Goal: Task Accomplishment & Management: Complete application form

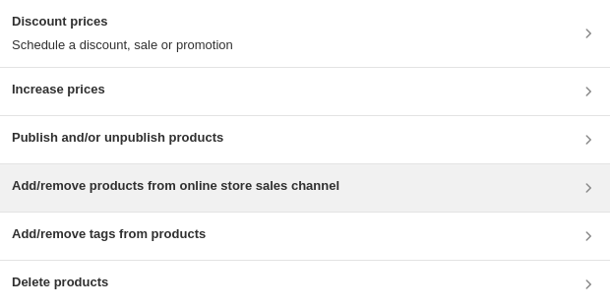
click at [175, 190] on h3 "Add/remove products from online store sales channel" at bounding box center [176, 186] width 328 height 20
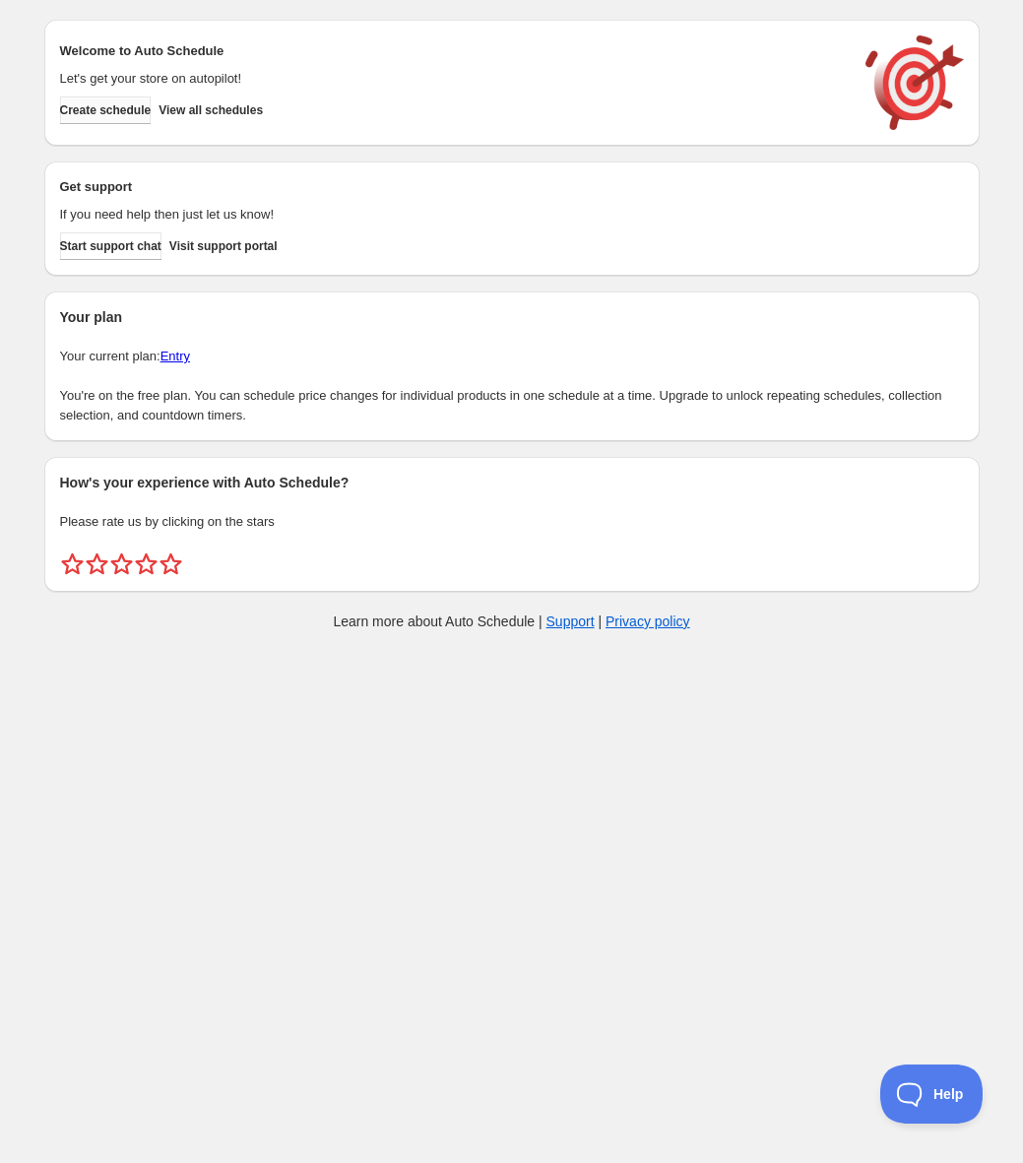
click at [135, 108] on span "Create schedule" at bounding box center [106, 110] width 92 height 16
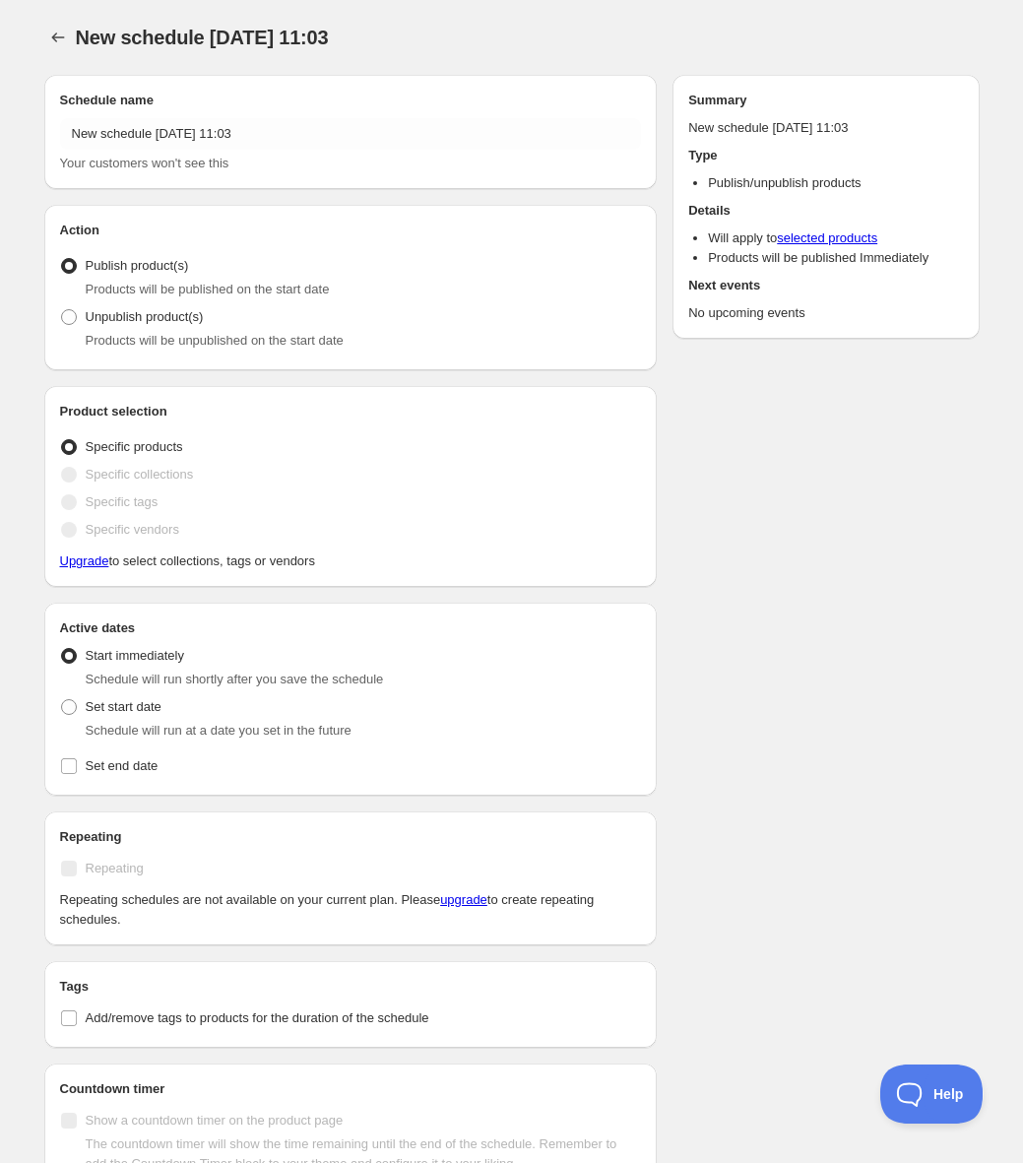
radio input "true"
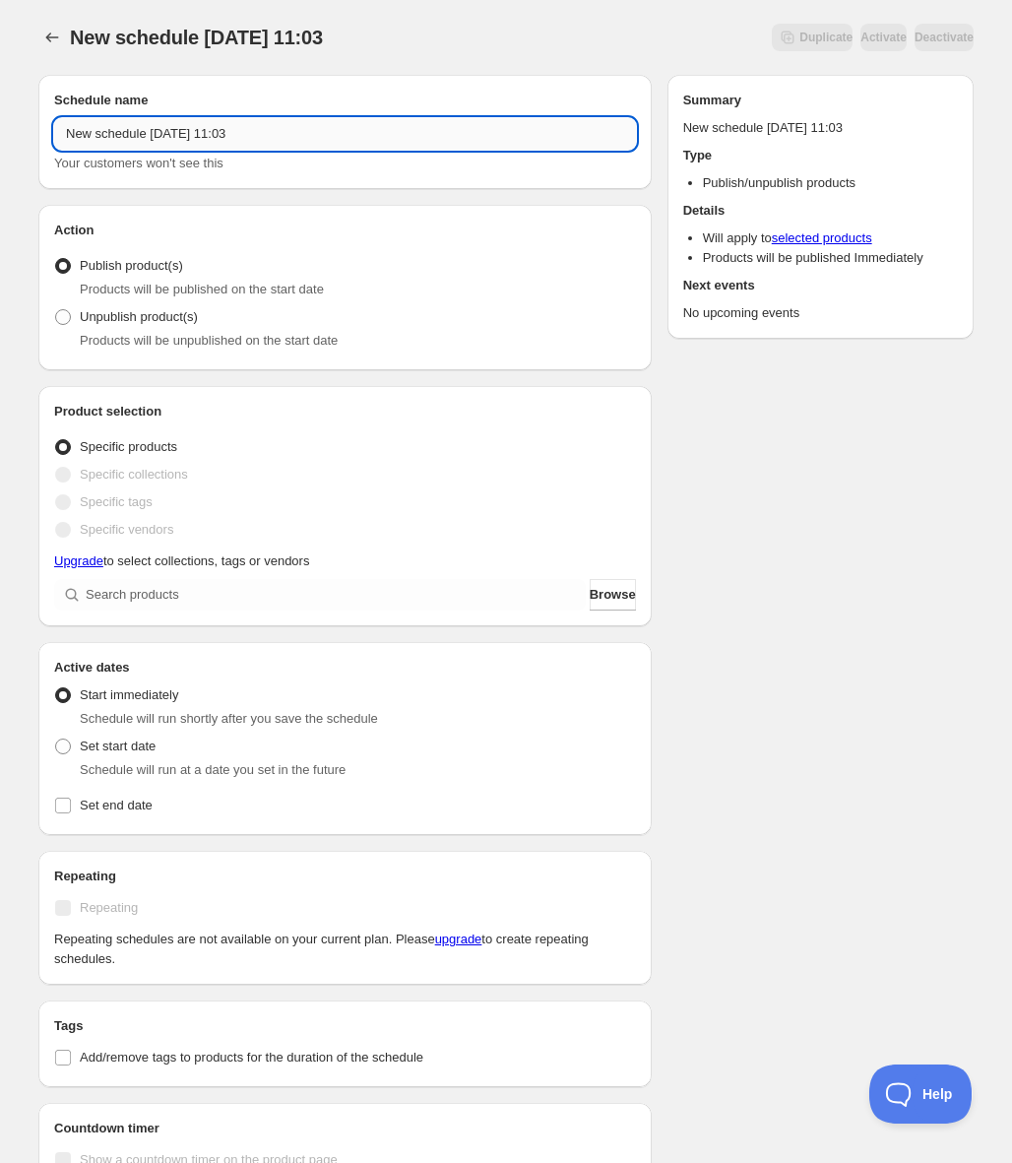
click at [324, 139] on input "New schedule [DATE] 11:03" at bounding box center [345, 134] width 582 height 32
type input "Eternal Glory II"
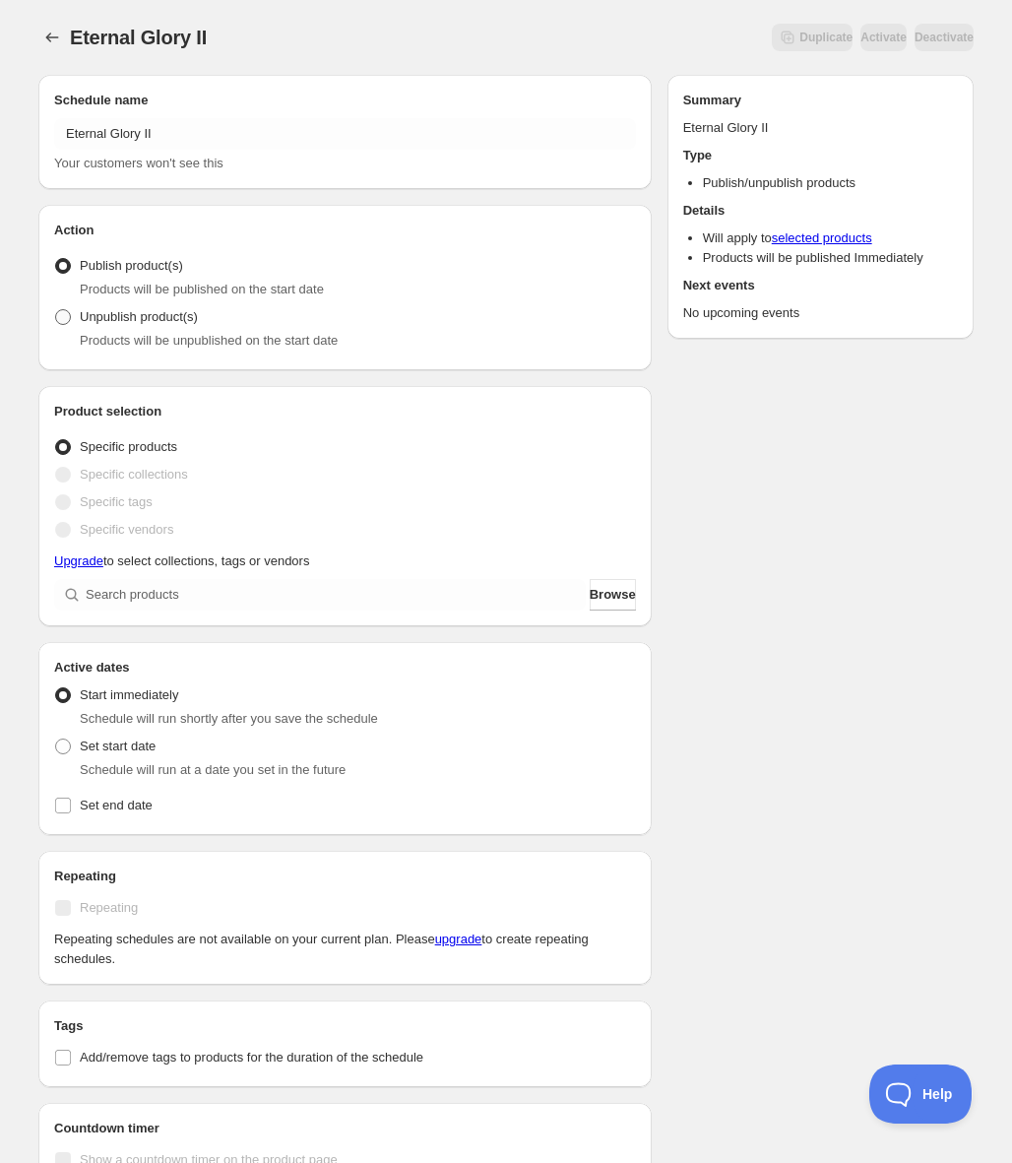
click at [147, 312] on span "Unpublish product(s)" at bounding box center [139, 316] width 118 height 15
click at [56, 310] on input "Unpublish product(s)" at bounding box center [55, 309] width 1 height 1
radio input "true"
click at [234, 598] on input "search" at bounding box center [336, 595] width 500 height 32
type input "e"
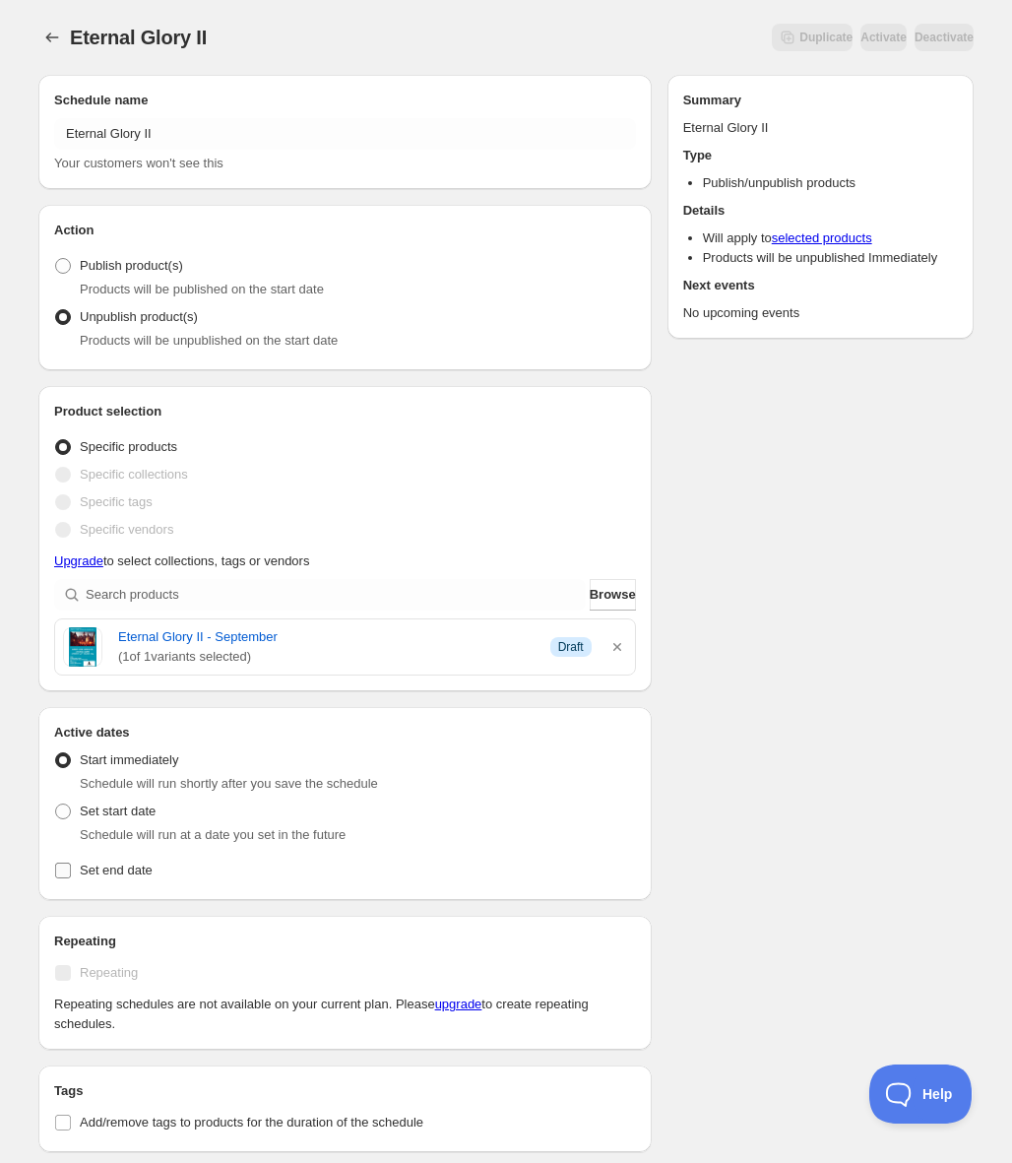
click at [143, 874] on span "Set end date" at bounding box center [116, 869] width 73 height 15
click at [71, 874] on input "Set end date" at bounding box center [63, 870] width 16 height 16
checkbox input "true"
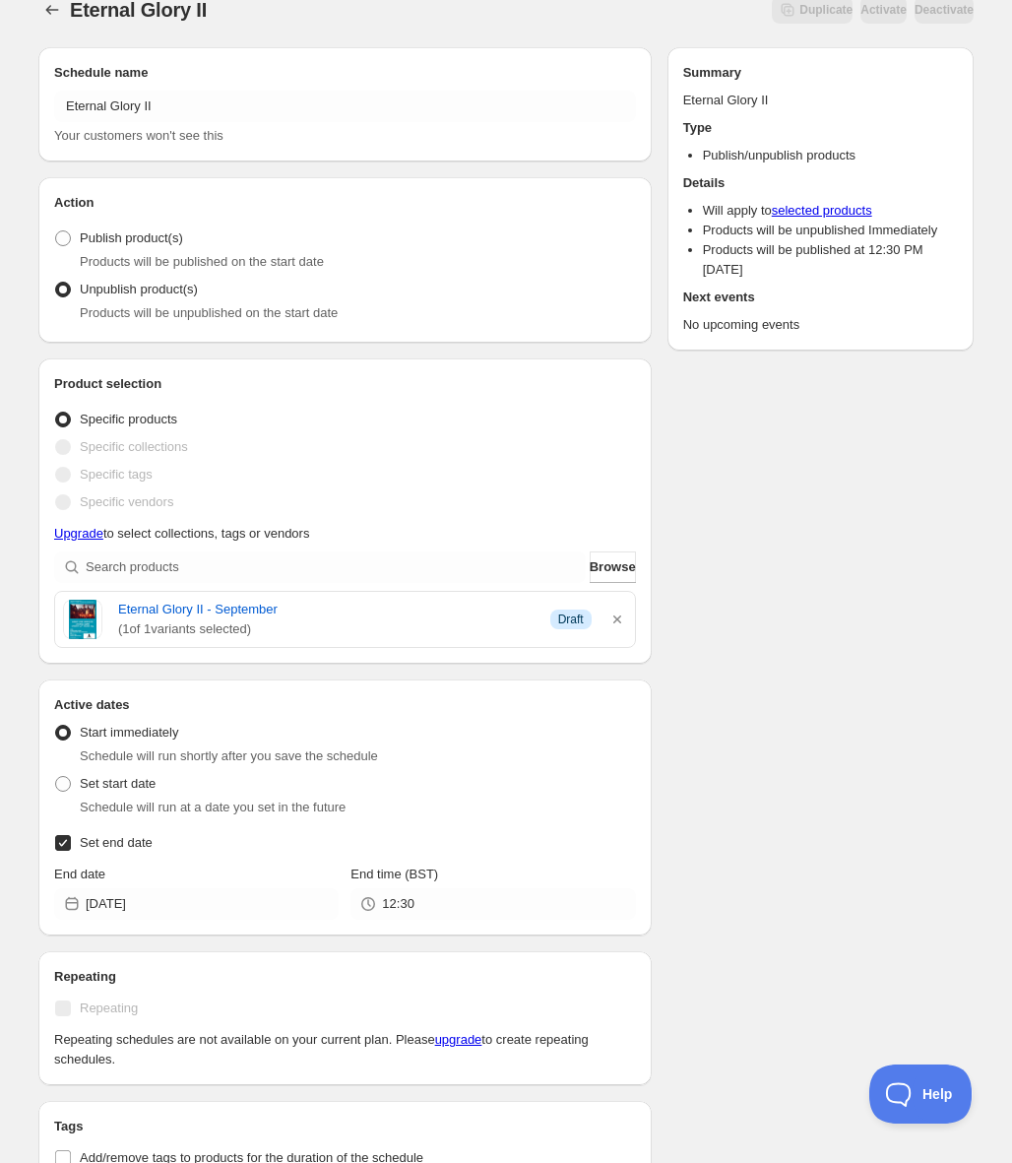
scroll to position [25, 0]
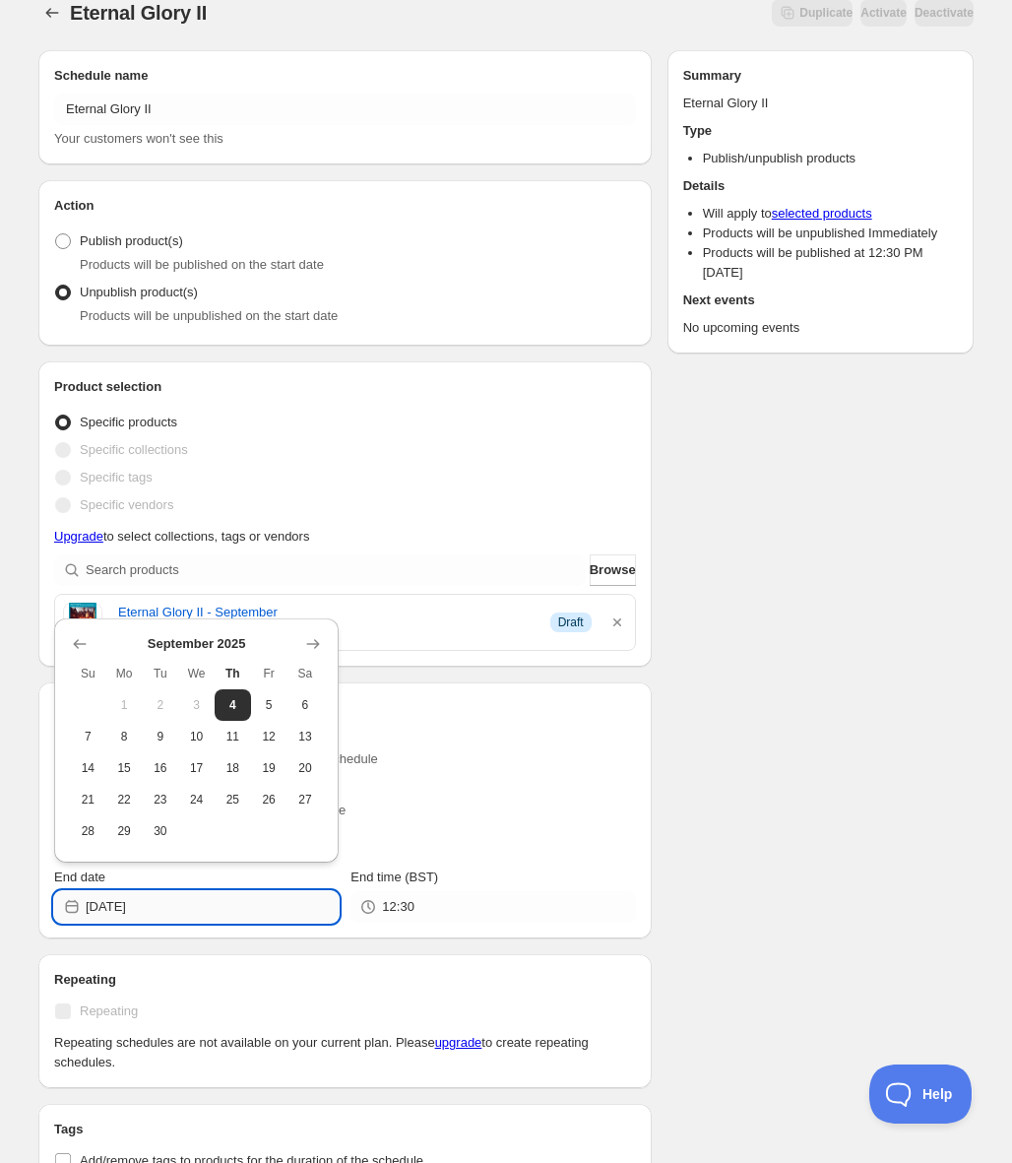
click at [183, 905] on input "[DATE]" at bounding box center [212, 907] width 253 height 32
click at [273, 768] on span "19" at bounding box center [269, 768] width 21 height 16
type input "[DATE]"
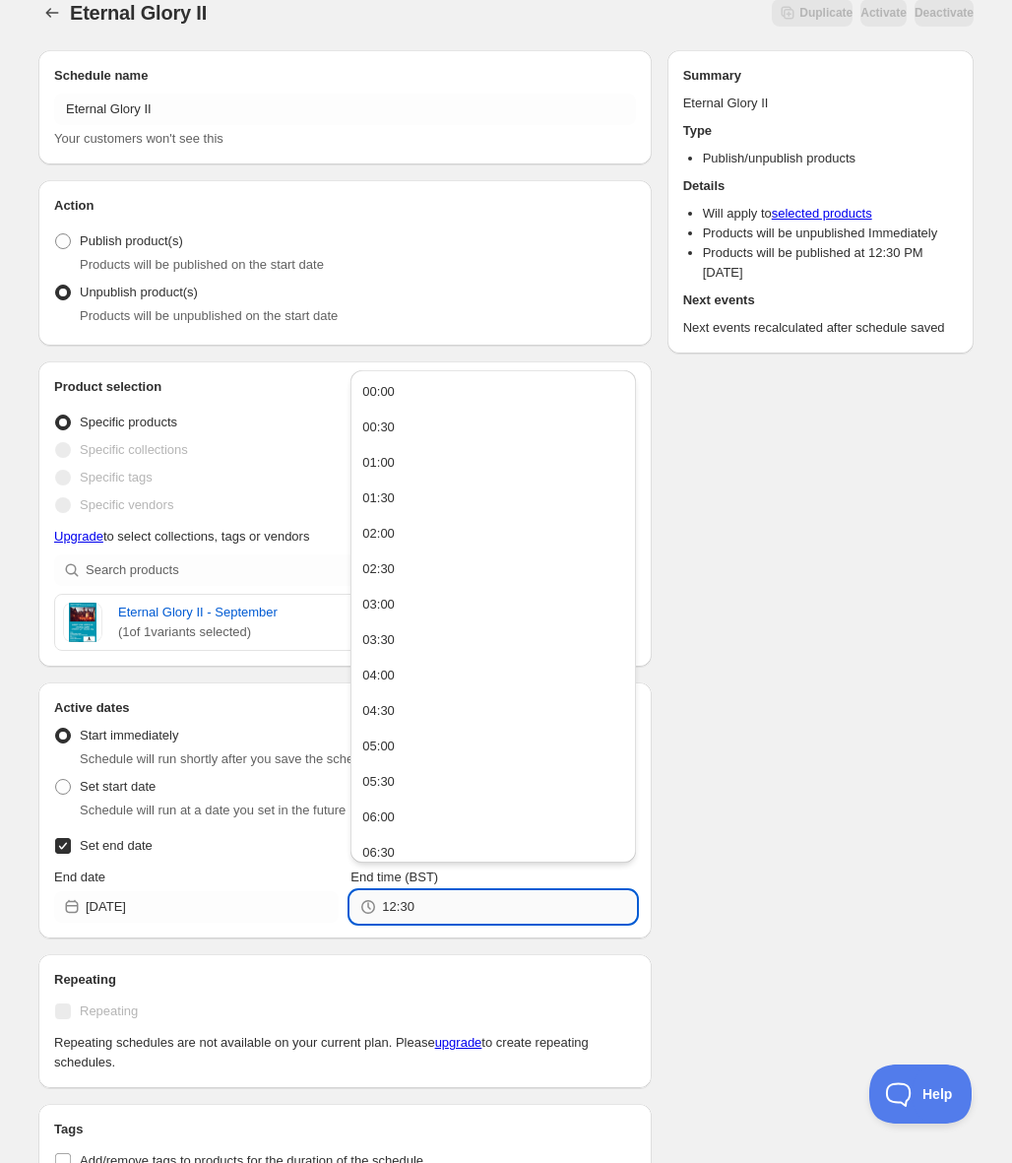
click at [477, 919] on input "12:30" at bounding box center [508, 907] width 253 height 32
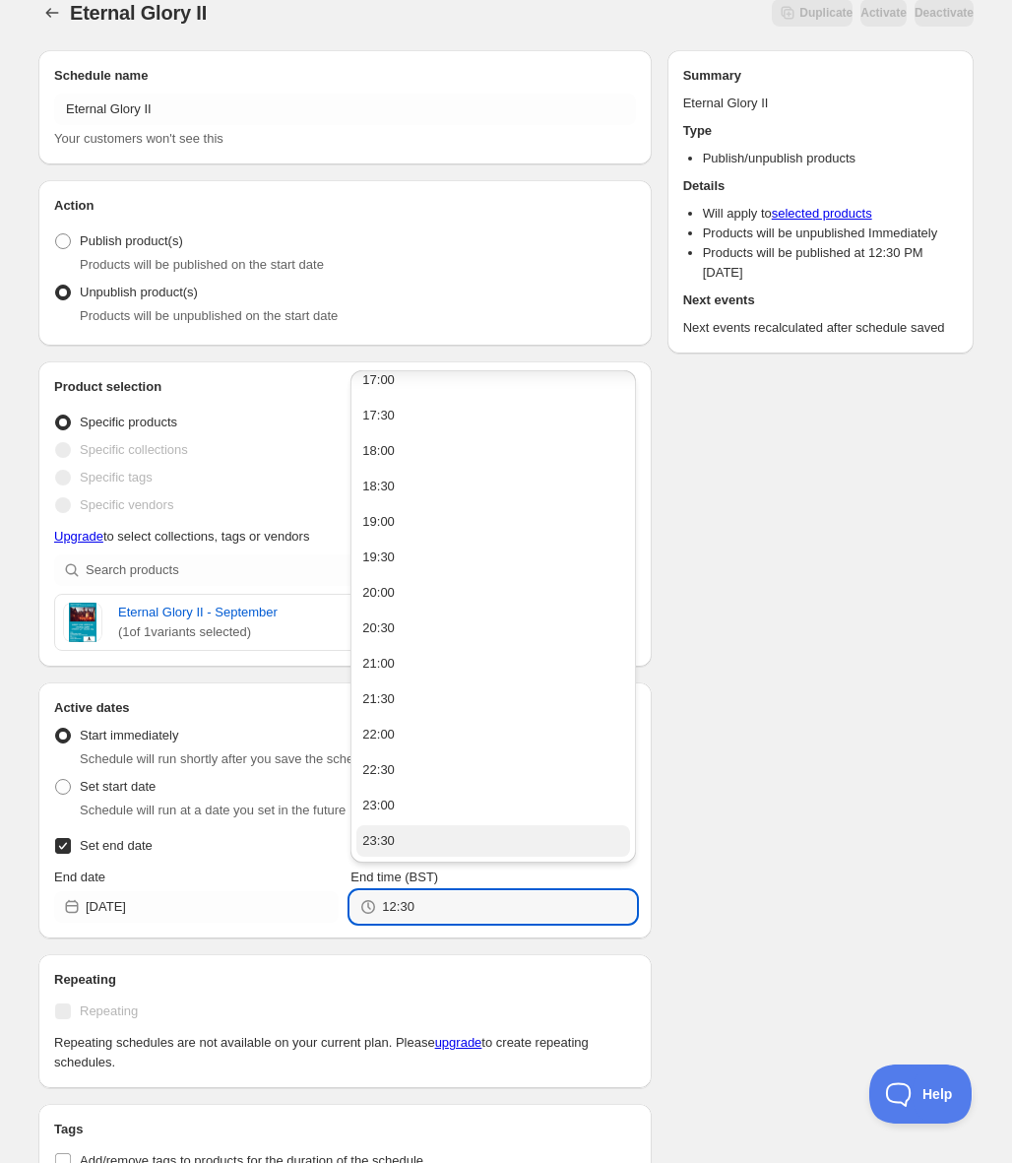
click at [490, 840] on button "23:30" at bounding box center [492, 841] width 273 height 32
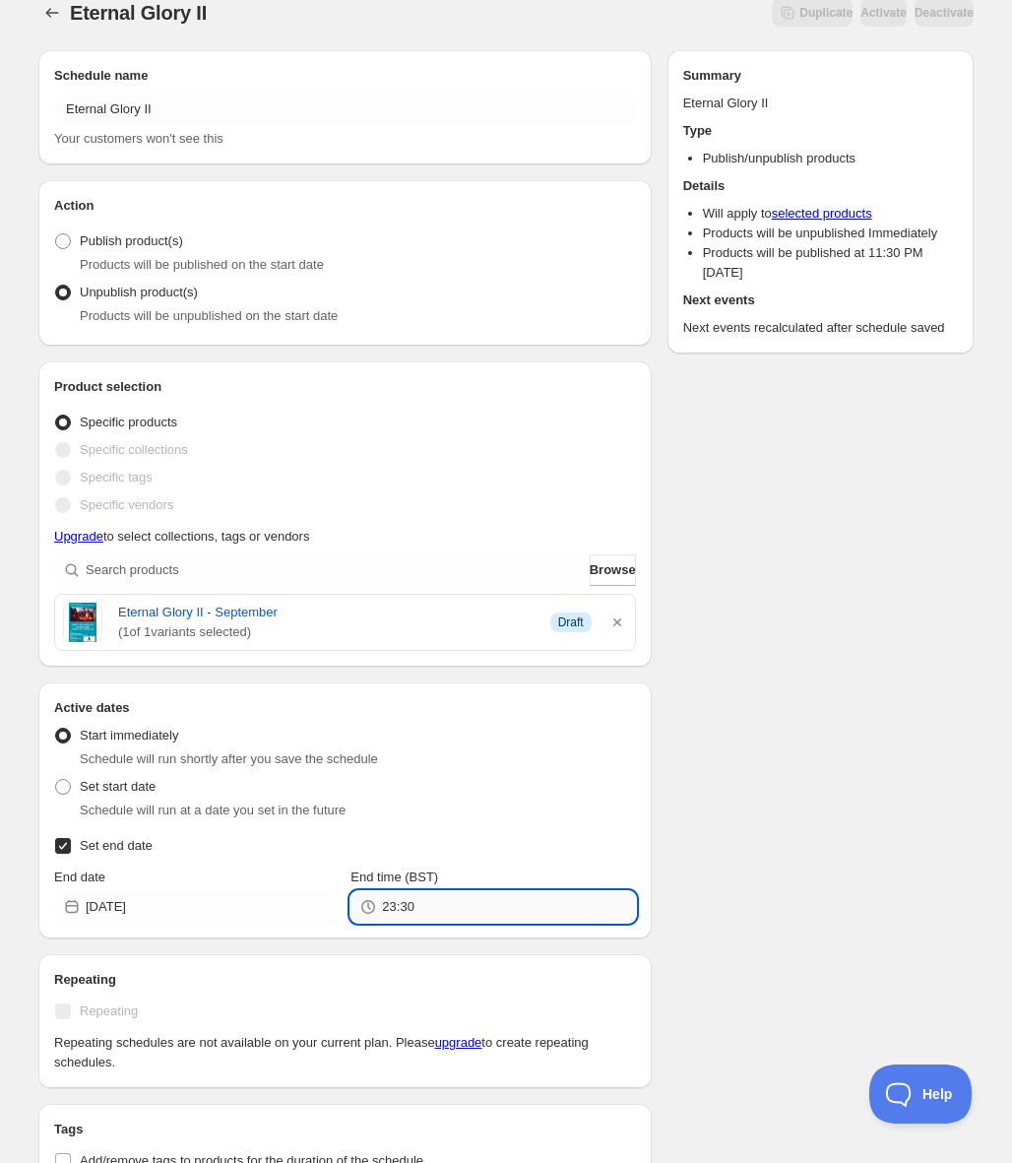
click at [453, 909] on input "23:30" at bounding box center [508, 907] width 253 height 32
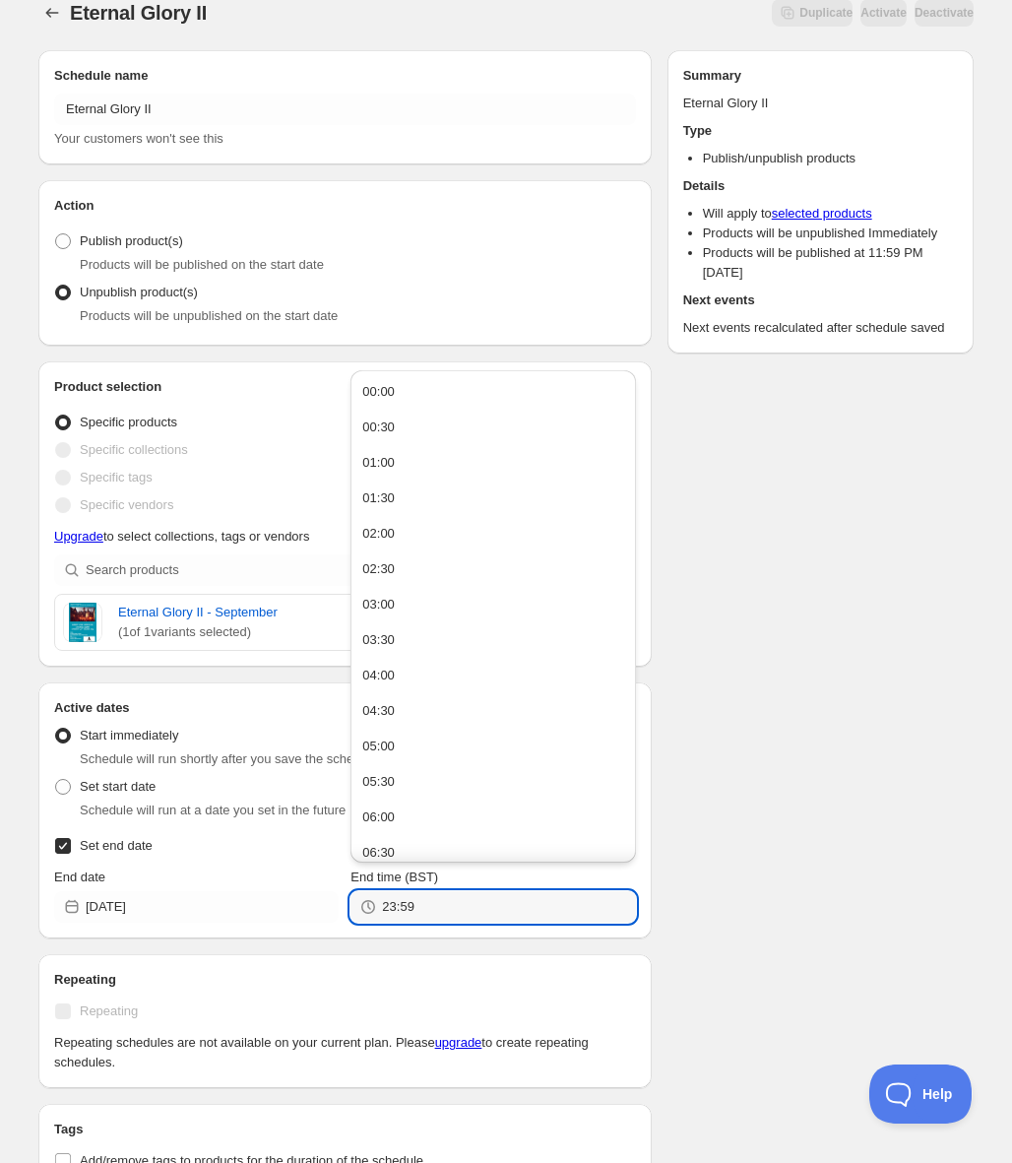
type input "23:59"
click at [759, 814] on div "Schedule name Eternal Glory II Your customers won't see this Action Action Publ…" at bounding box center [498, 848] width 951 height 1628
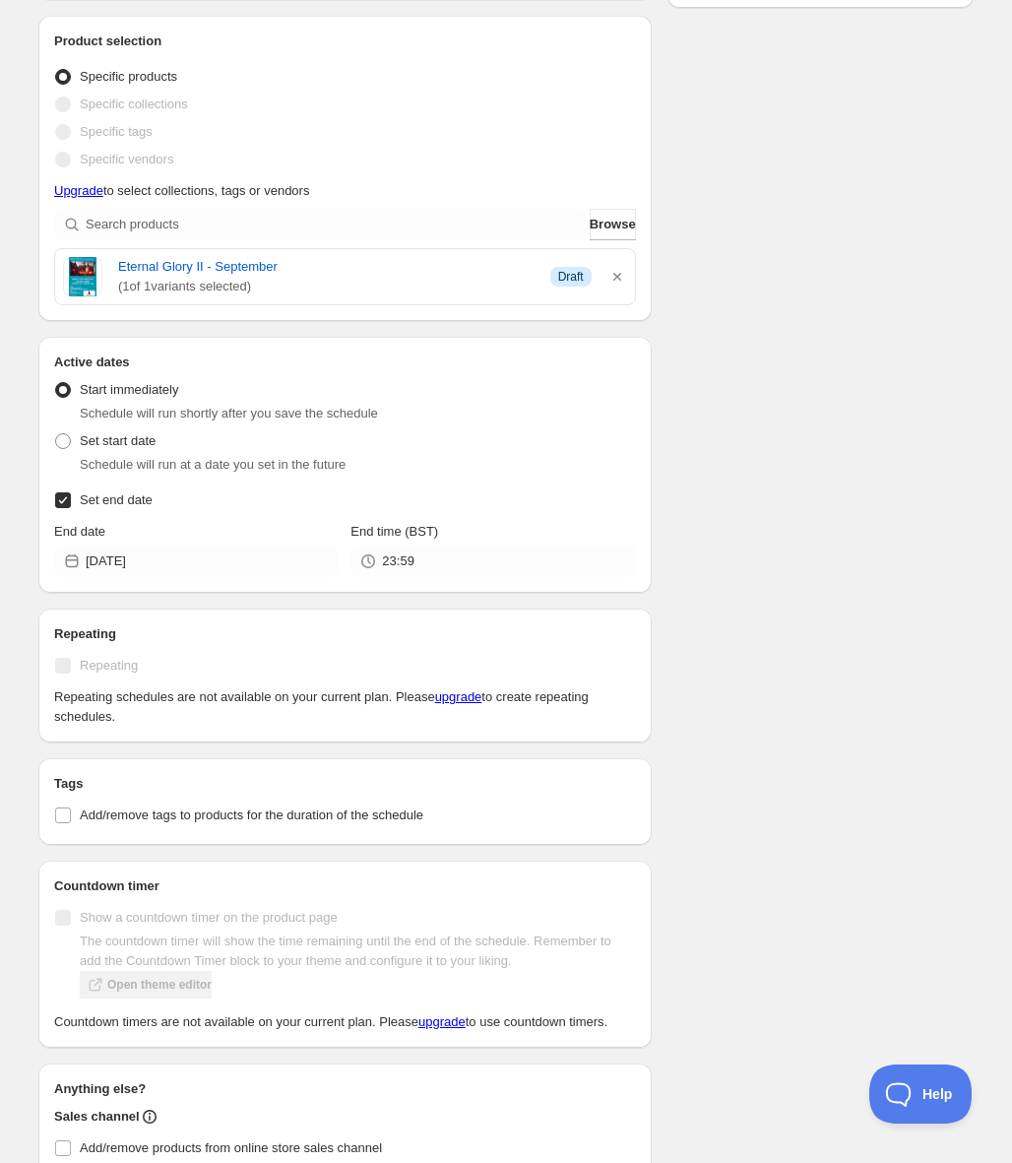
scroll to position [582, 0]
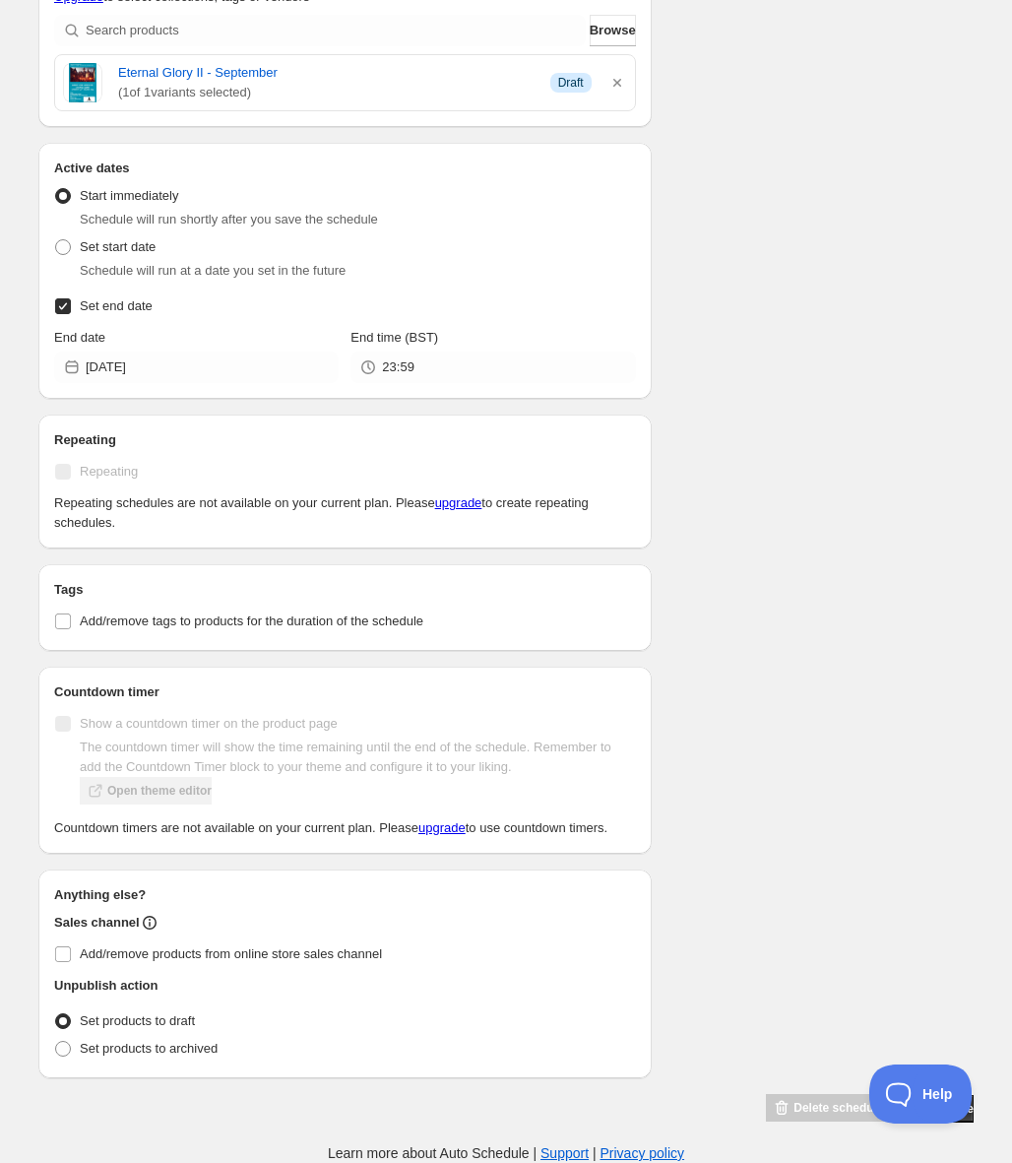
click at [951, 938] on div "Schedule name Eternal Glory II Your customers won't see this Action Action Publ…" at bounding box center [498, 309] width 951 height 1628
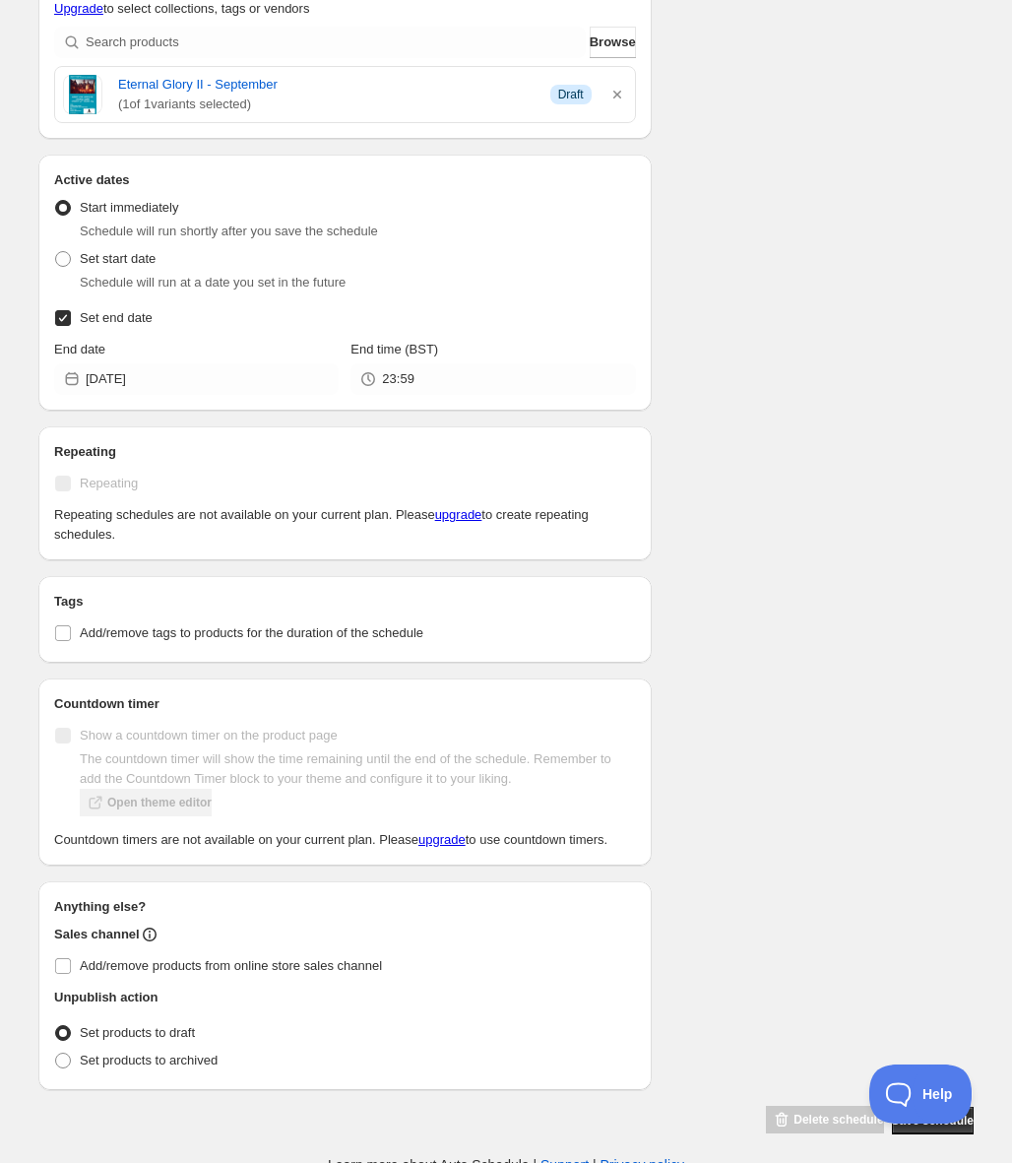
scroll to position [550, 0]
click at [927, 1136] on button "Save schedule" at bounding box center [933, 1123] width 82 height 28
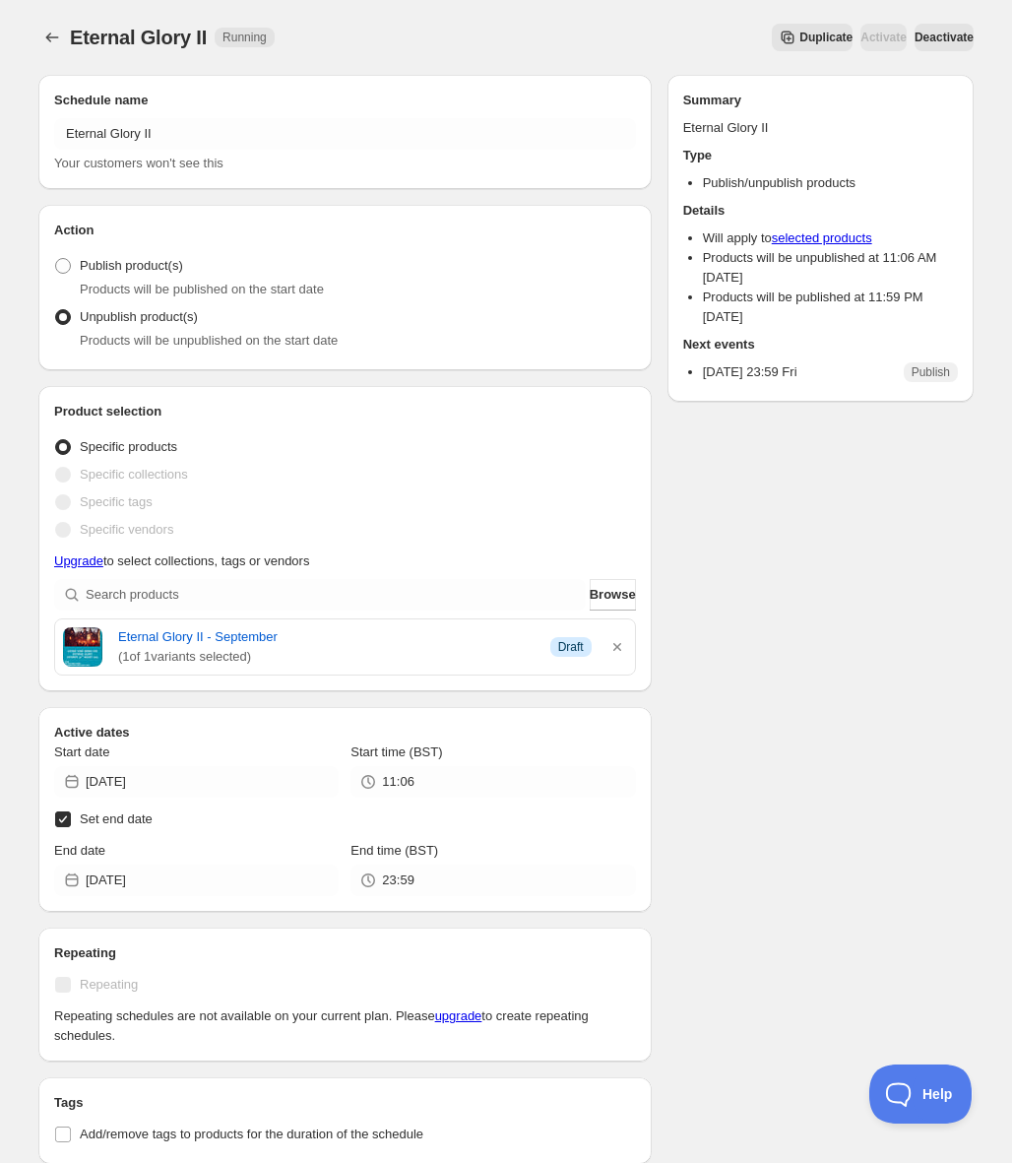
click at [60, 819] on input "Set end date" at bounding box center [63, 819] width 16 height 16
checkbox input "false"
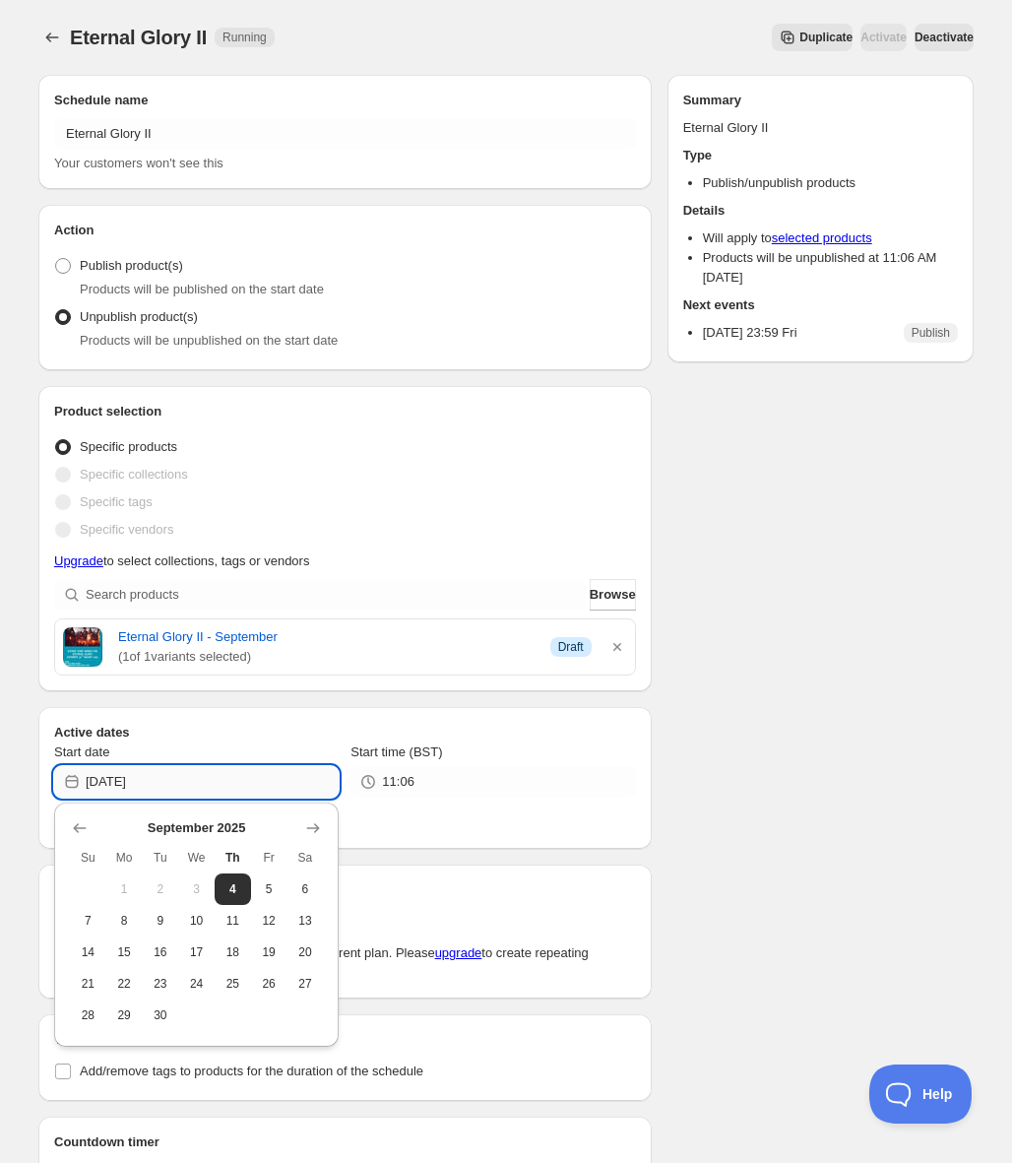
click at [209, 786] on input "[DATE]" at bounding box center [212, 782] width 253 height 32
click at [278, 949] on span "19" at bounding box center [269, 952] width 21 height 16
type input "[DATE]"
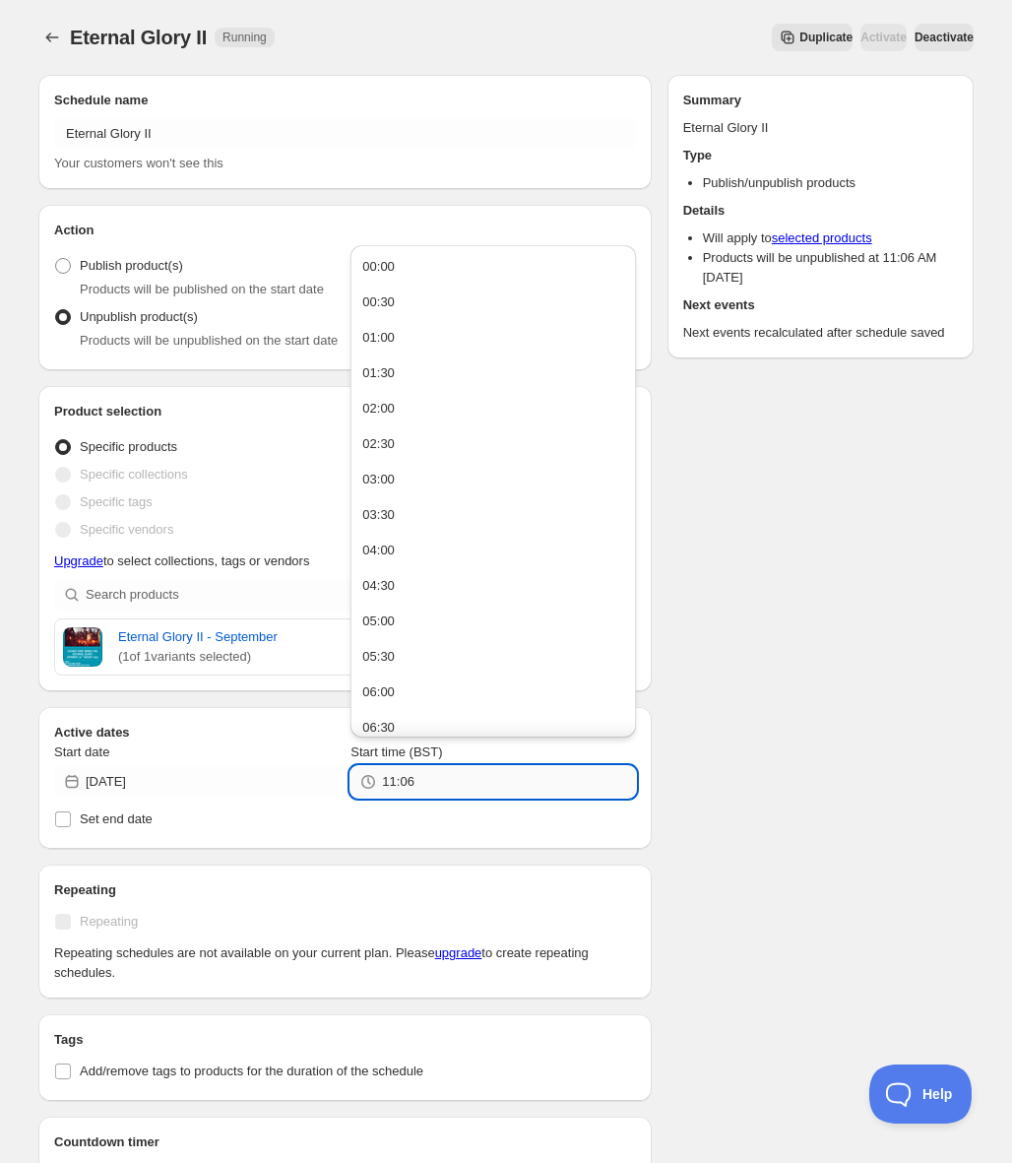
click at [468, 785] on input "11:06" at bounding box center [508, 782] width 253 height 32
type input "23:59"
click at [444, 832] on label "Set end date" at bounding box center [345, 819] width 582 height 28
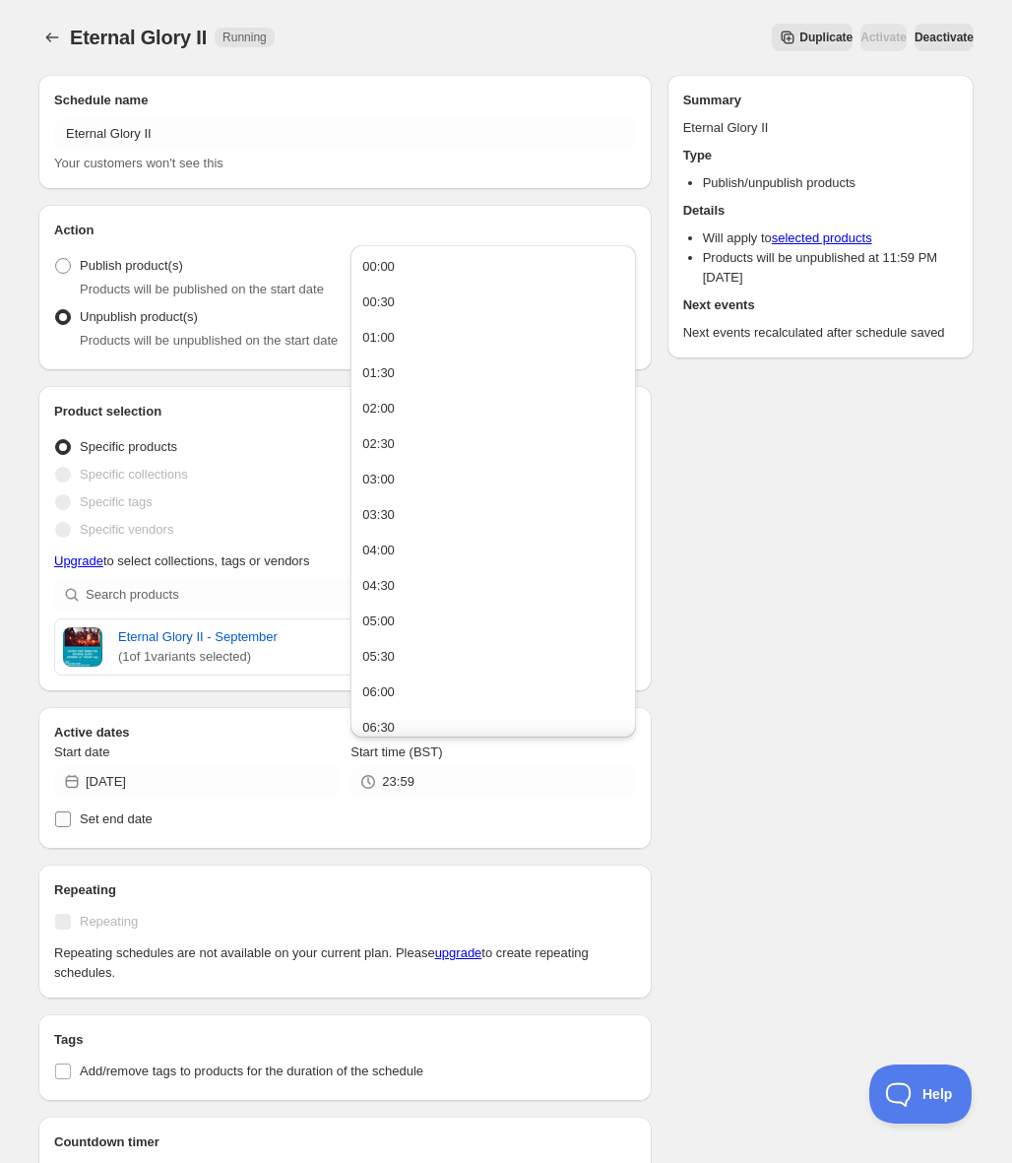
click at [71, 827] on input "Set end date" at bounding box center [63, 819] width 16 height 16
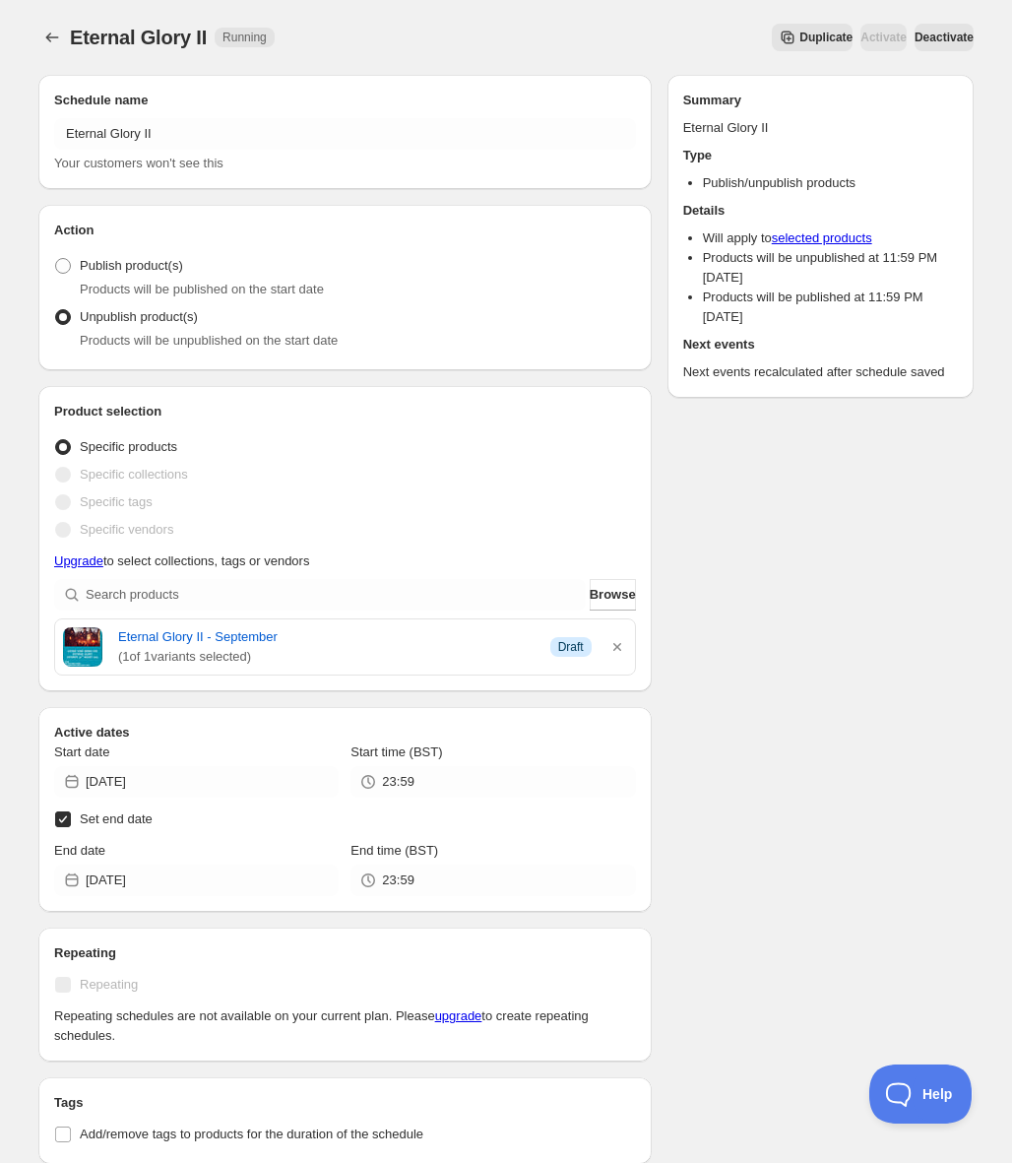
click at [96, 820] on span "Set end date" at bounding box center [116, 818] width 73 height 15
click at [71, 820] on input "Set end date" at bounding box center [63, 819] width 16 height 16
checkbox input "false"
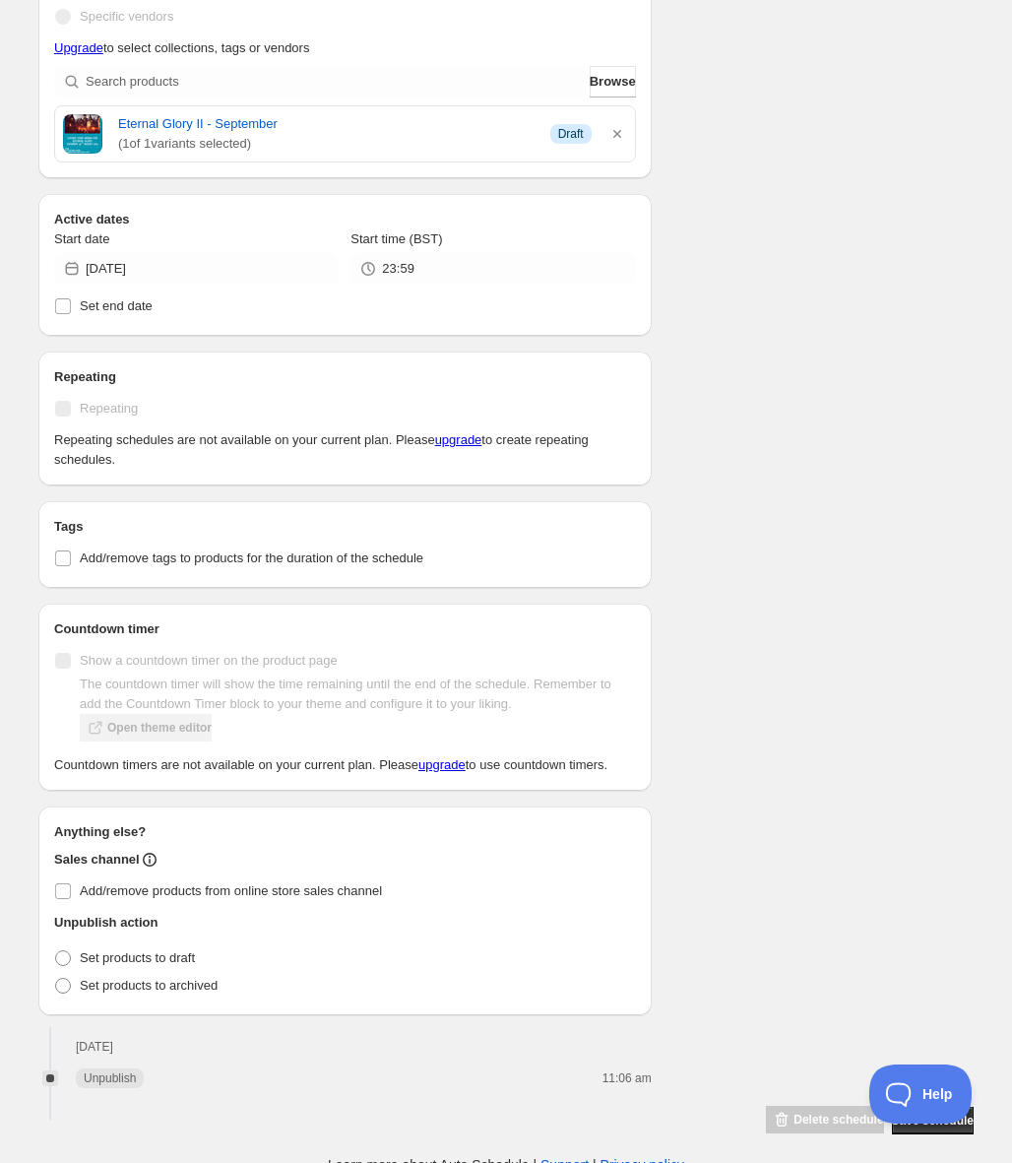
scroll to position [503, 0]
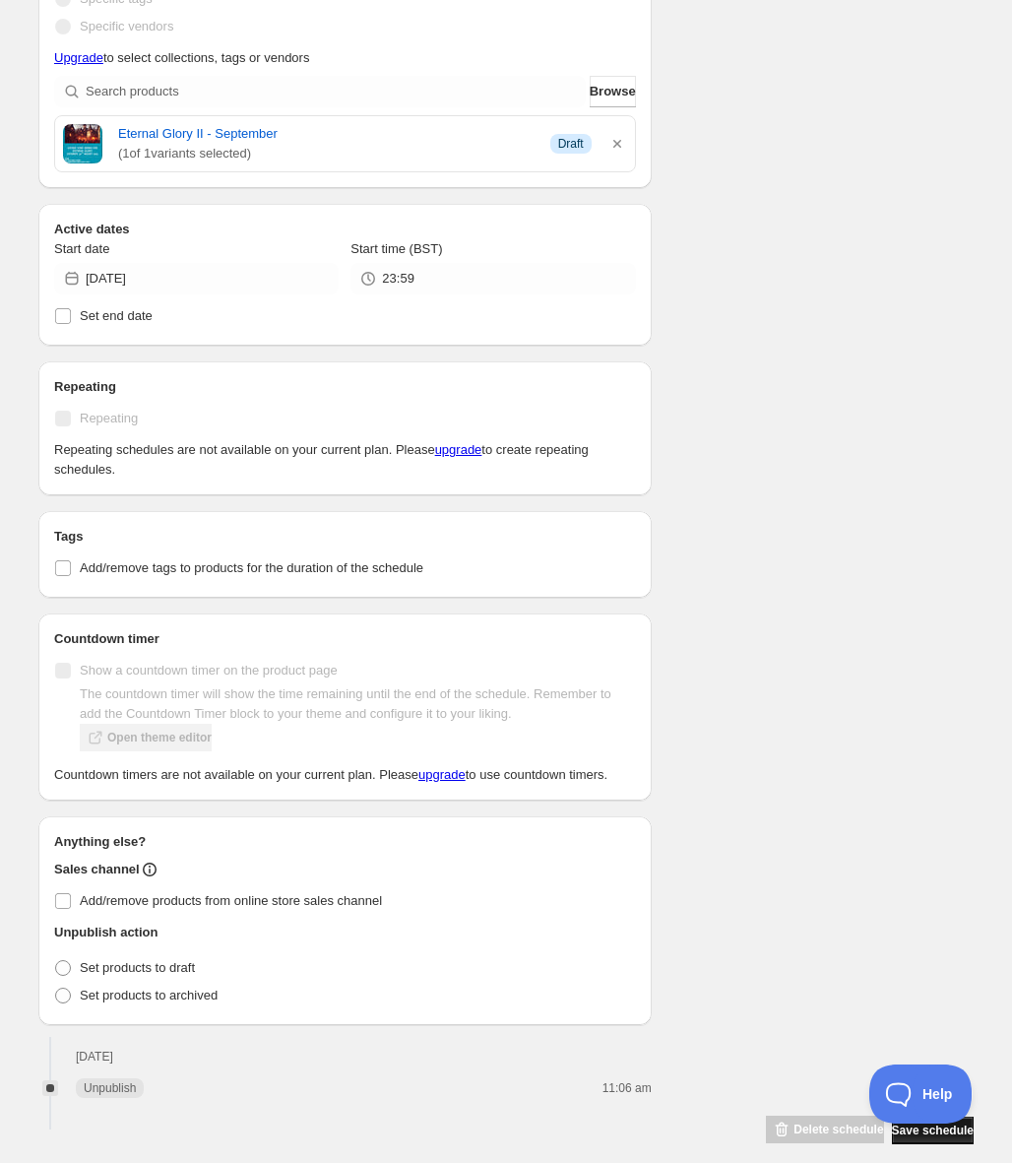
click at [892, 1138] on span "Save schedule" at bounding box center [933, 1130] width 82 height 16
click at [832, 852] on div "There were some issues with your form submission Schedule name Eternal Glory II…" at bounding box center [498, 284] width 951 height 1721
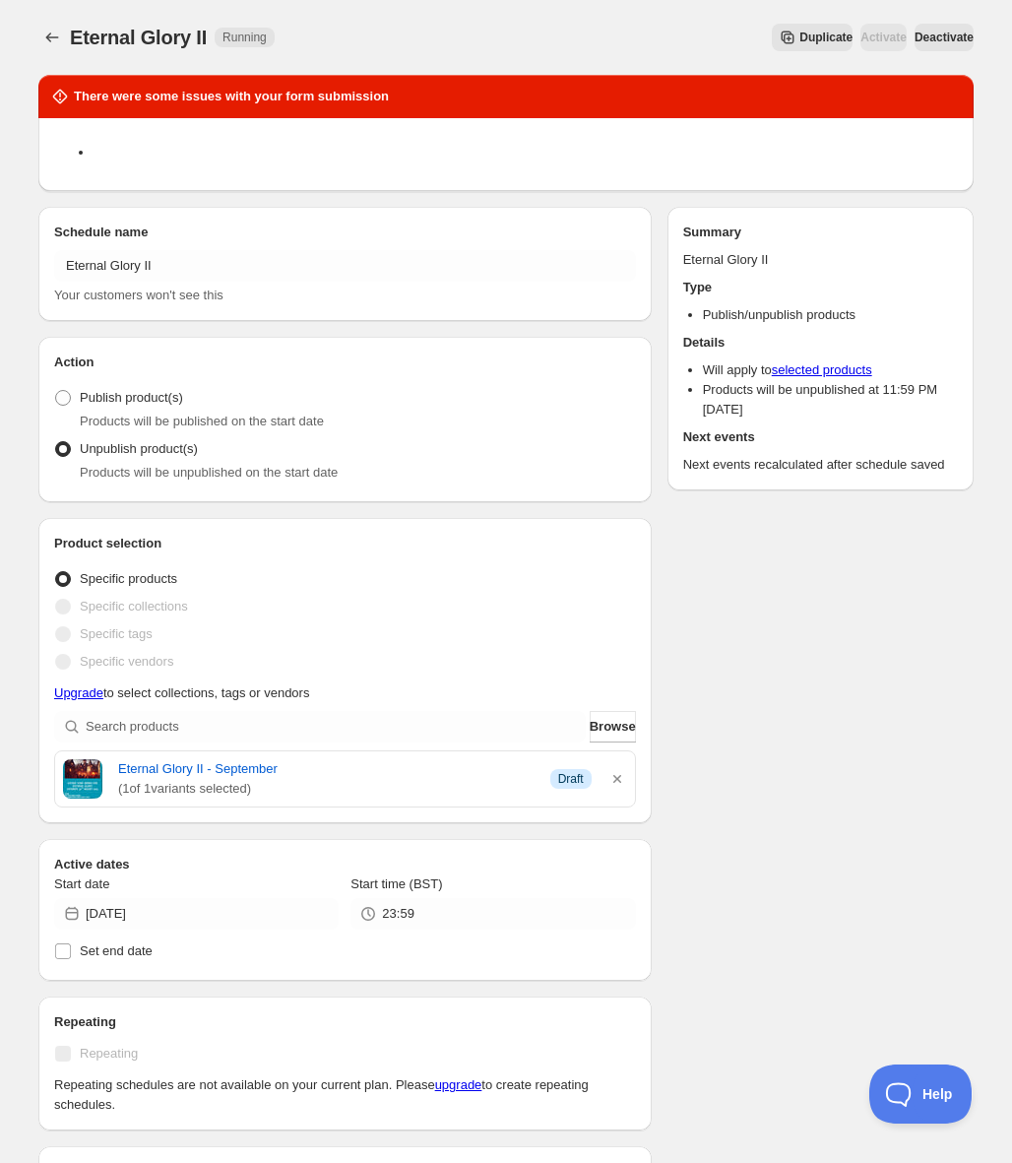
click at [936, 37] on span "Deactivate" at bounding box center [944, 38] width 59 height 16
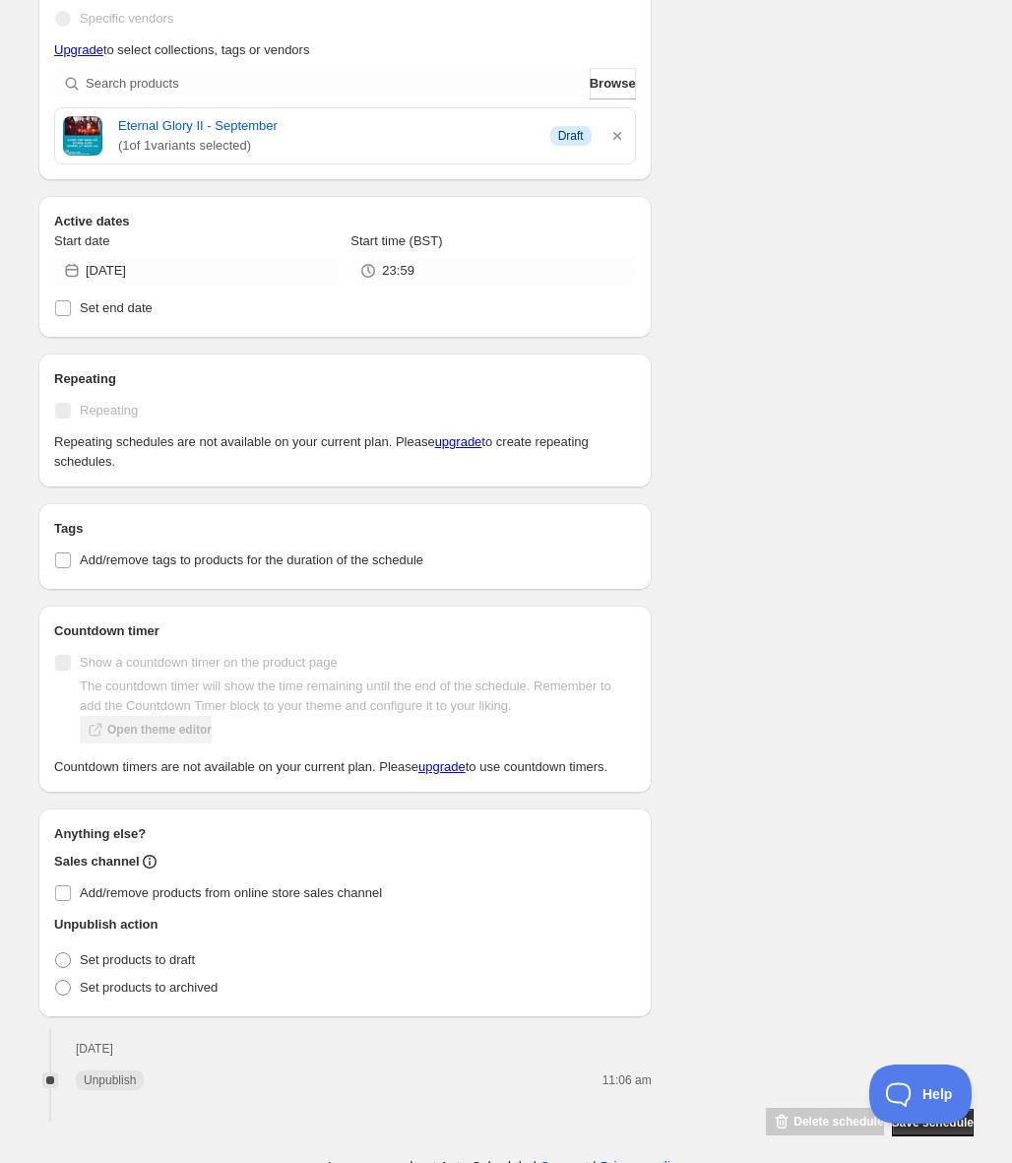
scroll to position [641, 0]
click at [892, 1132] on span "Save schedule" at bounding box center [933, 1124] width 82 height 16
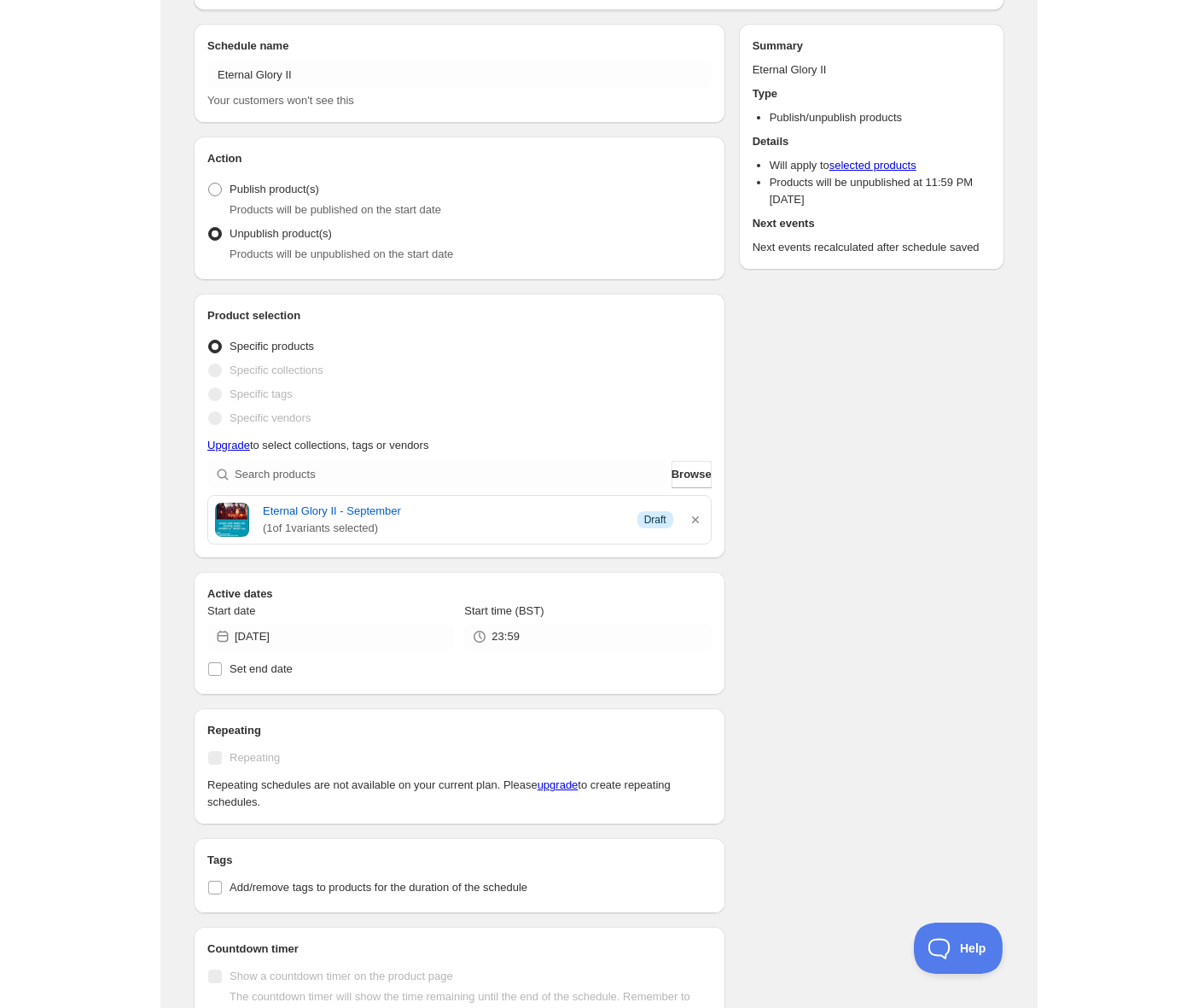
scroll to position [0, 0]
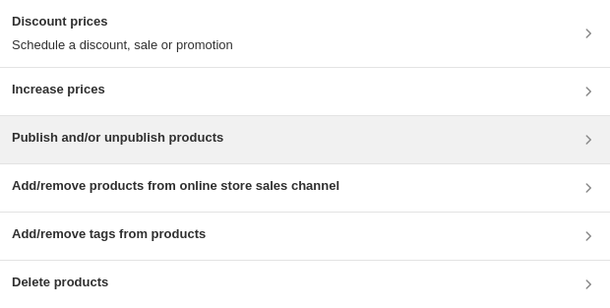
click at [217, 139] on h3 "Publish and/or unpublish products" at bounding box center [118, 138] width 212 height 20
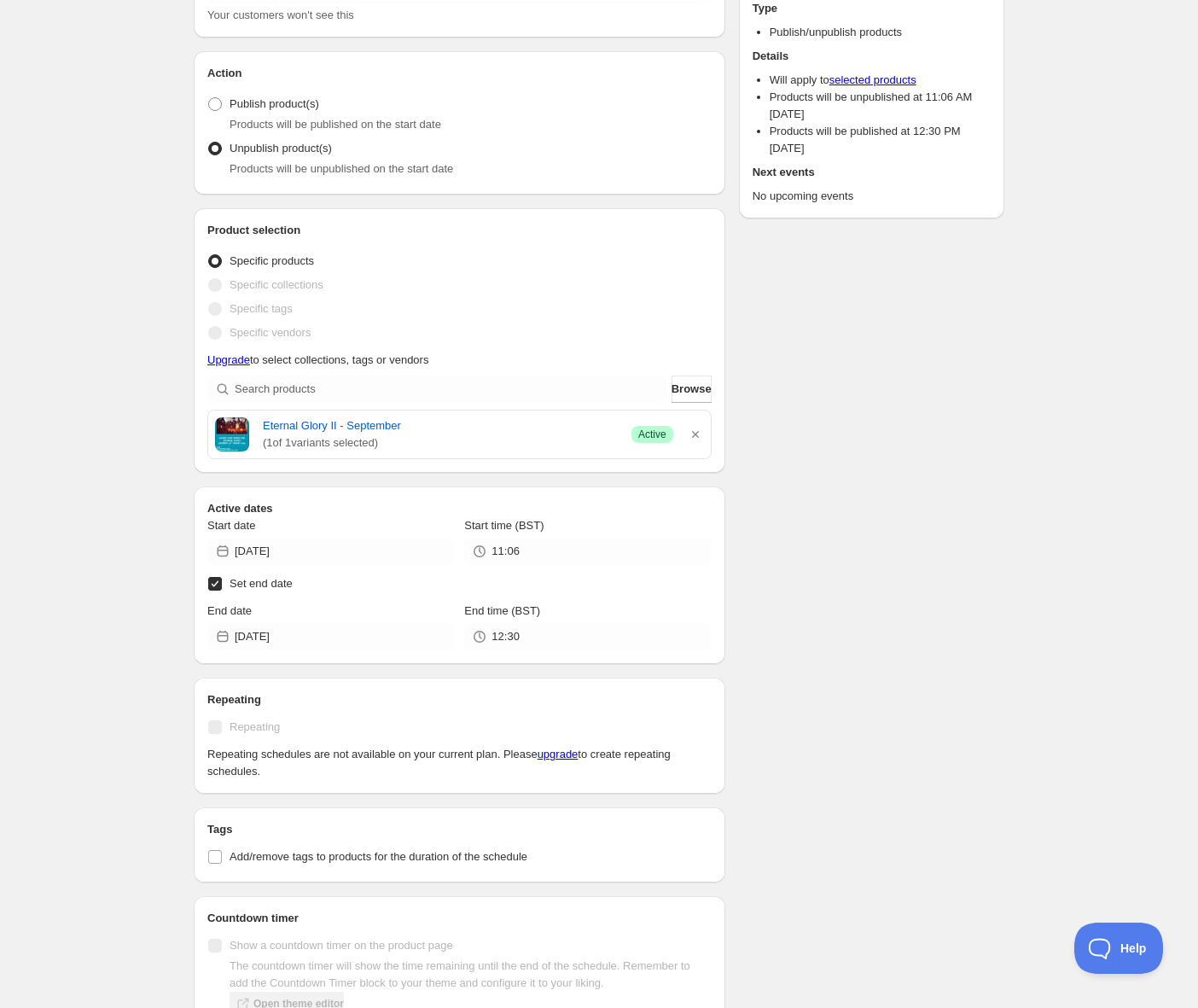
scroll to position [126, 0]
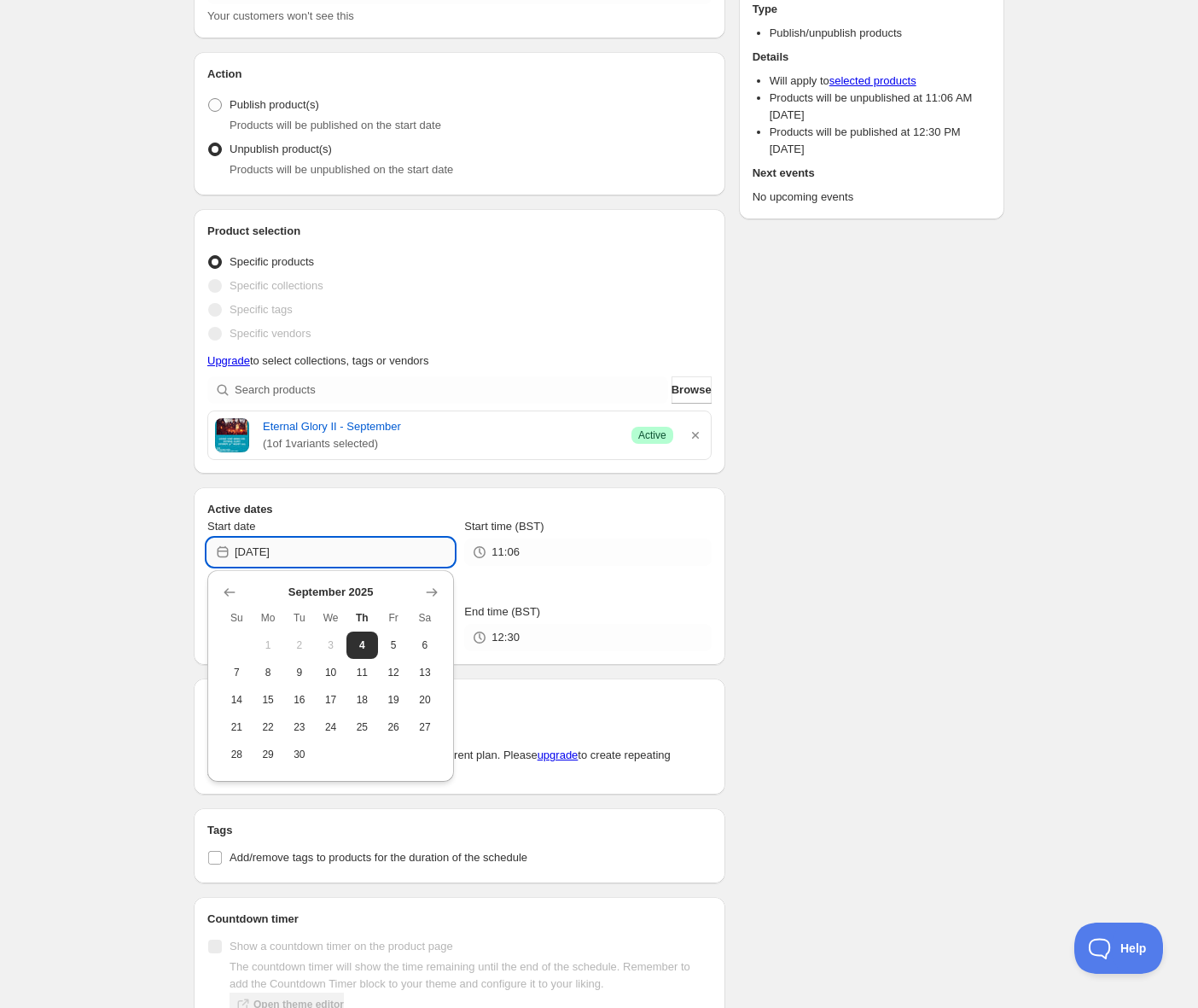
click at [322, 554] on input "[DATE]" at bounding box center [344, 552] width 219 height 28
click at [397, 703] on span "19" at bounding box center [394, 699] width 18 height 14
type input "[DATE]"
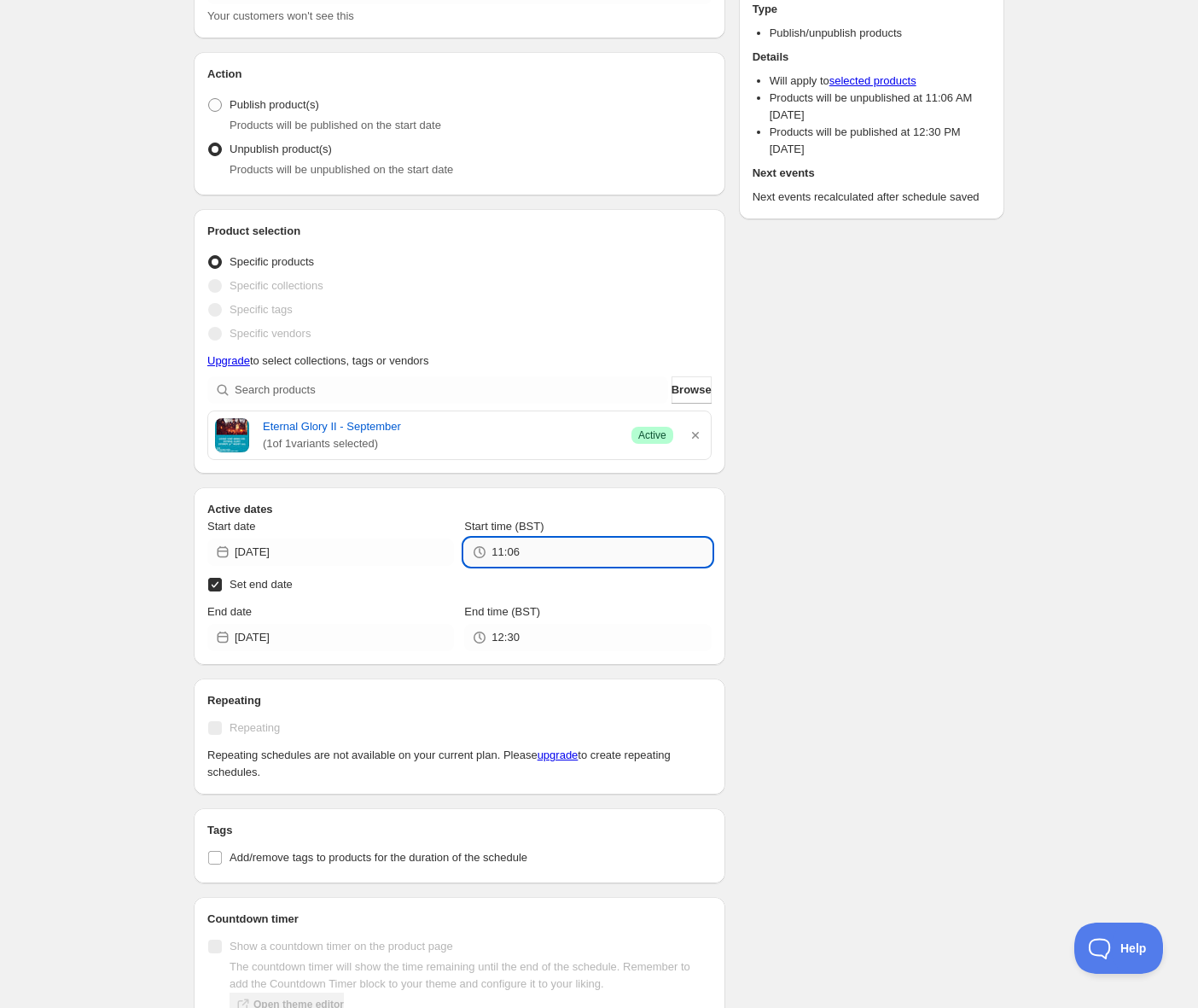
click at [534, 556] on input "11:06" at bounding box center [601, 552] width 219 height 28
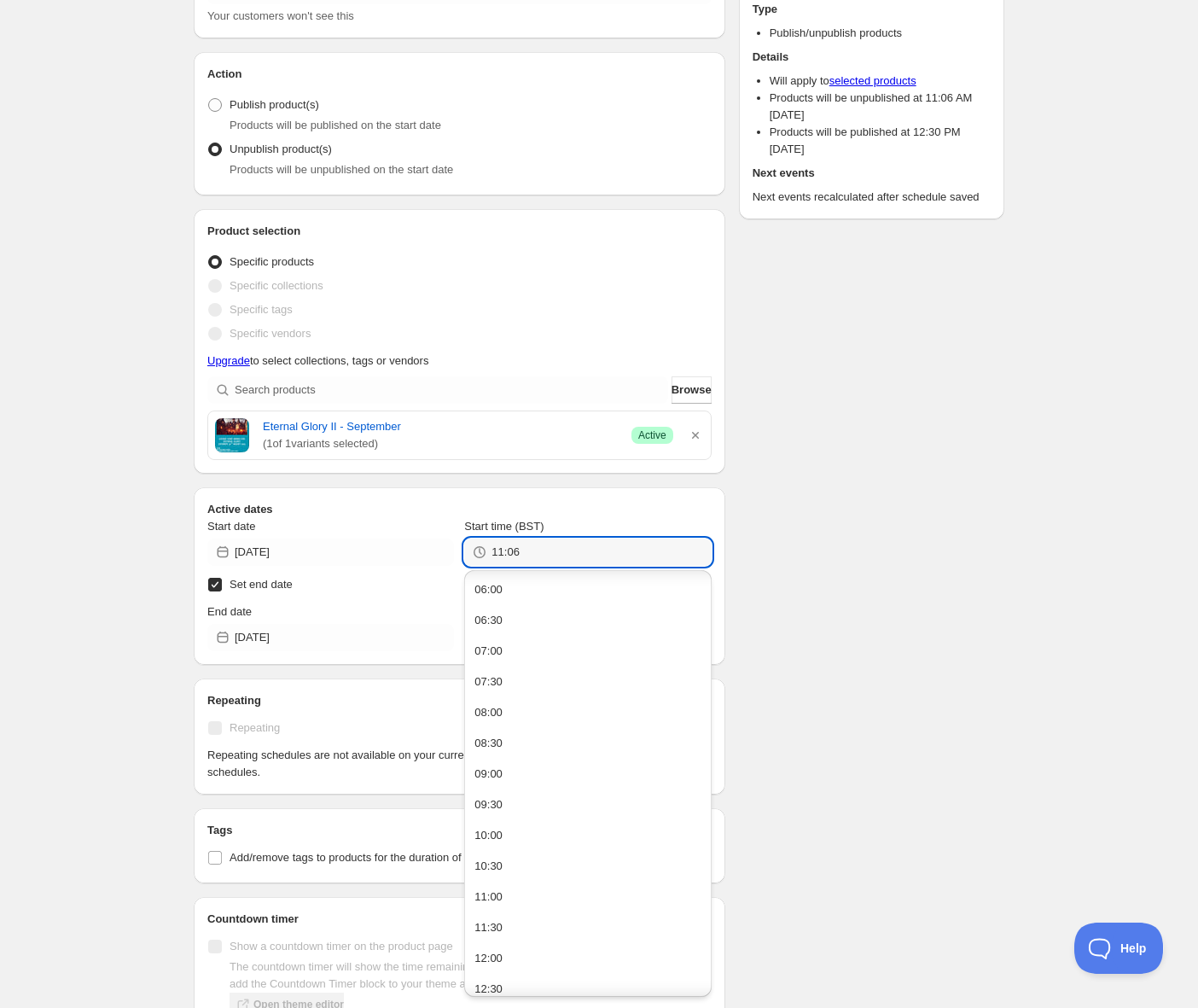
scroll to position [1055, 0]
click at [555, 980] on button "23:30" at bounding box center [587, 979] width 237 height 28
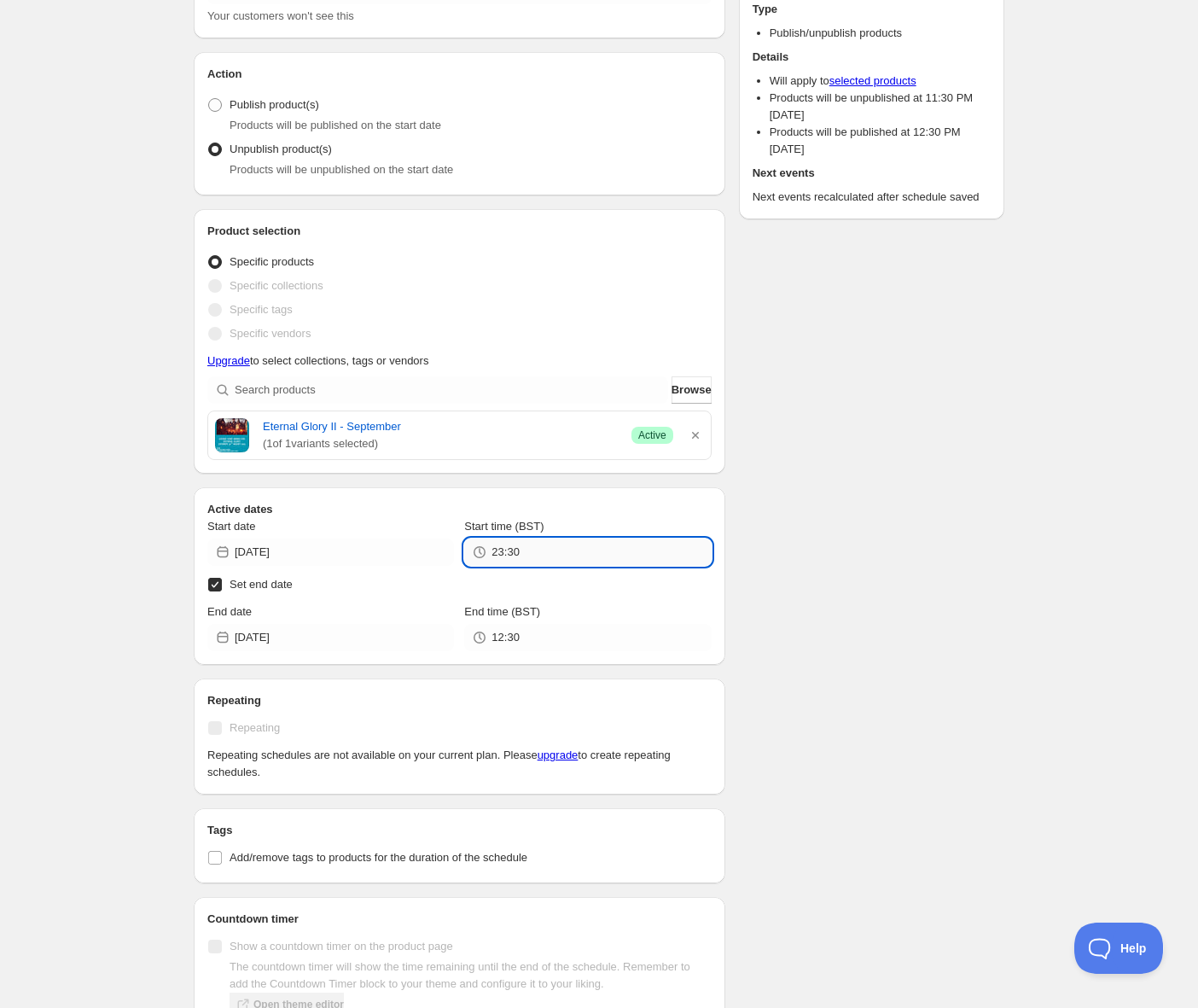
click at [586, 544] on input "23:30" at bounding box center [601, 552] width 219 height 28
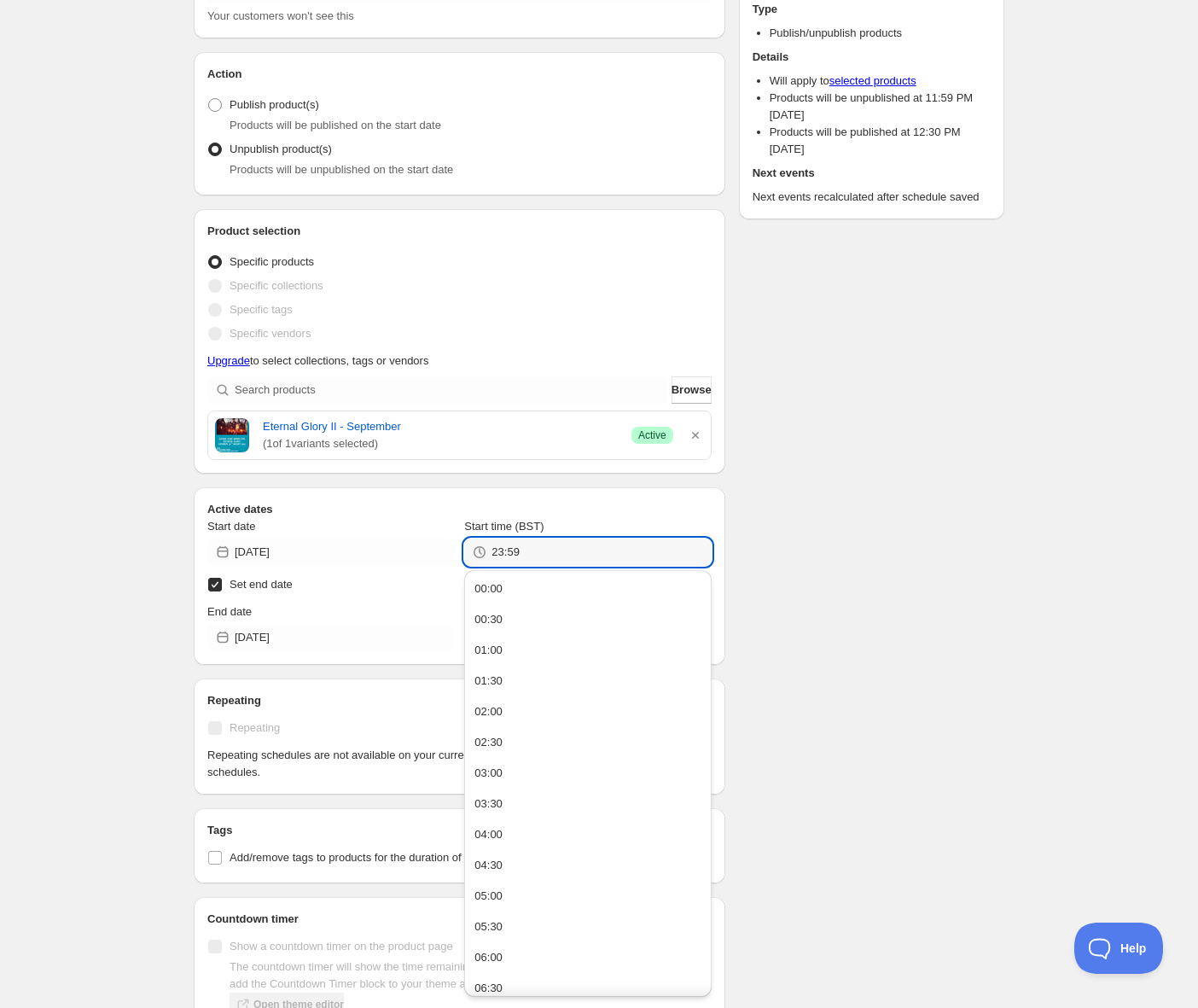
type input "23:59"
click at [949, 449] on div "Schedule name Eternal Glory II Your customers won't see this Action Action Publ…" at bounding box center [592, 656] width 824 height 1462
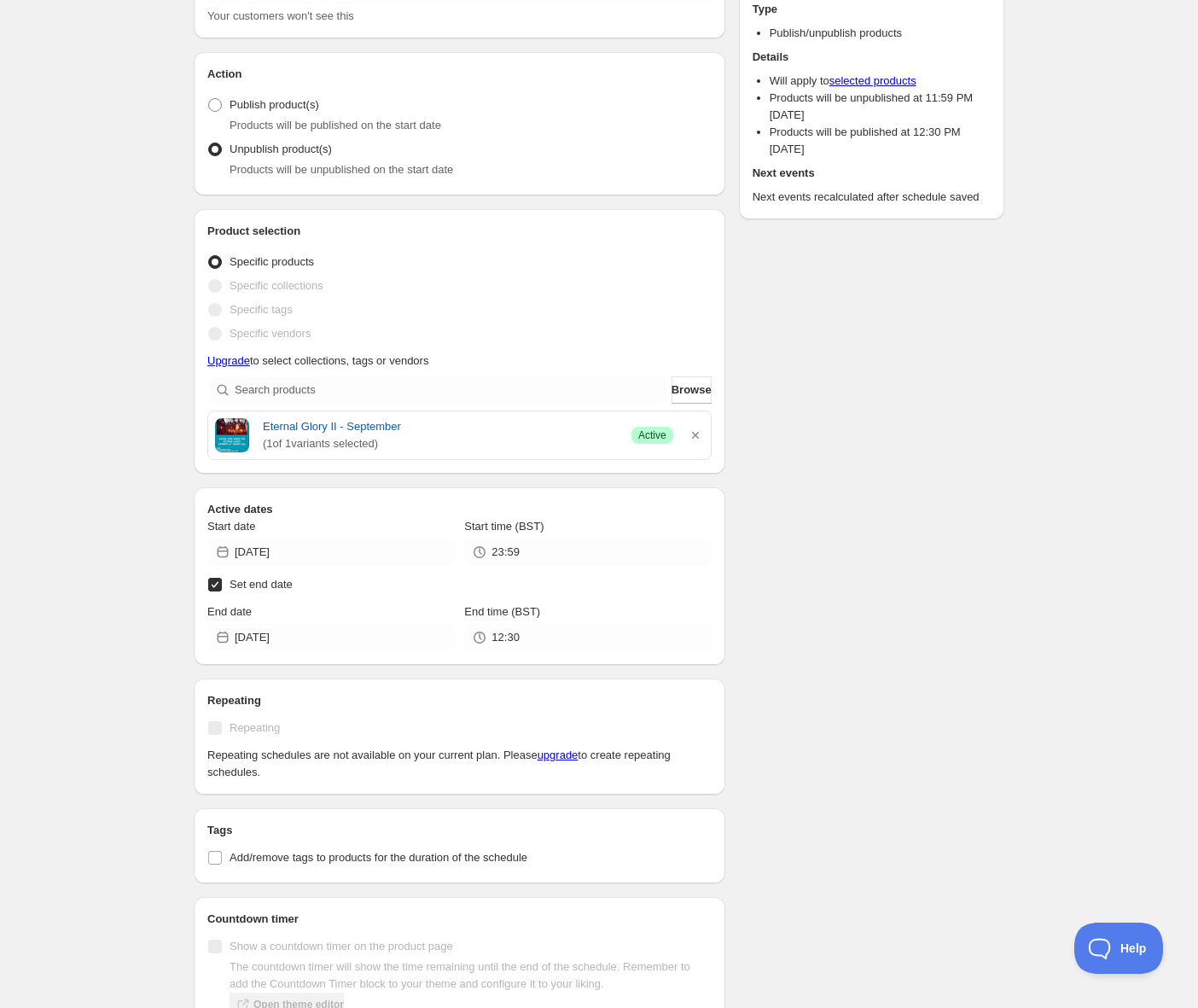
click at [263, 584] on span "Set end date" at bounding box center [261, 584] width 63 height 13
click at [222, 584] on input "Set end date" at bounding box center [215, 585] width 14 height 14
checkbox input "false"
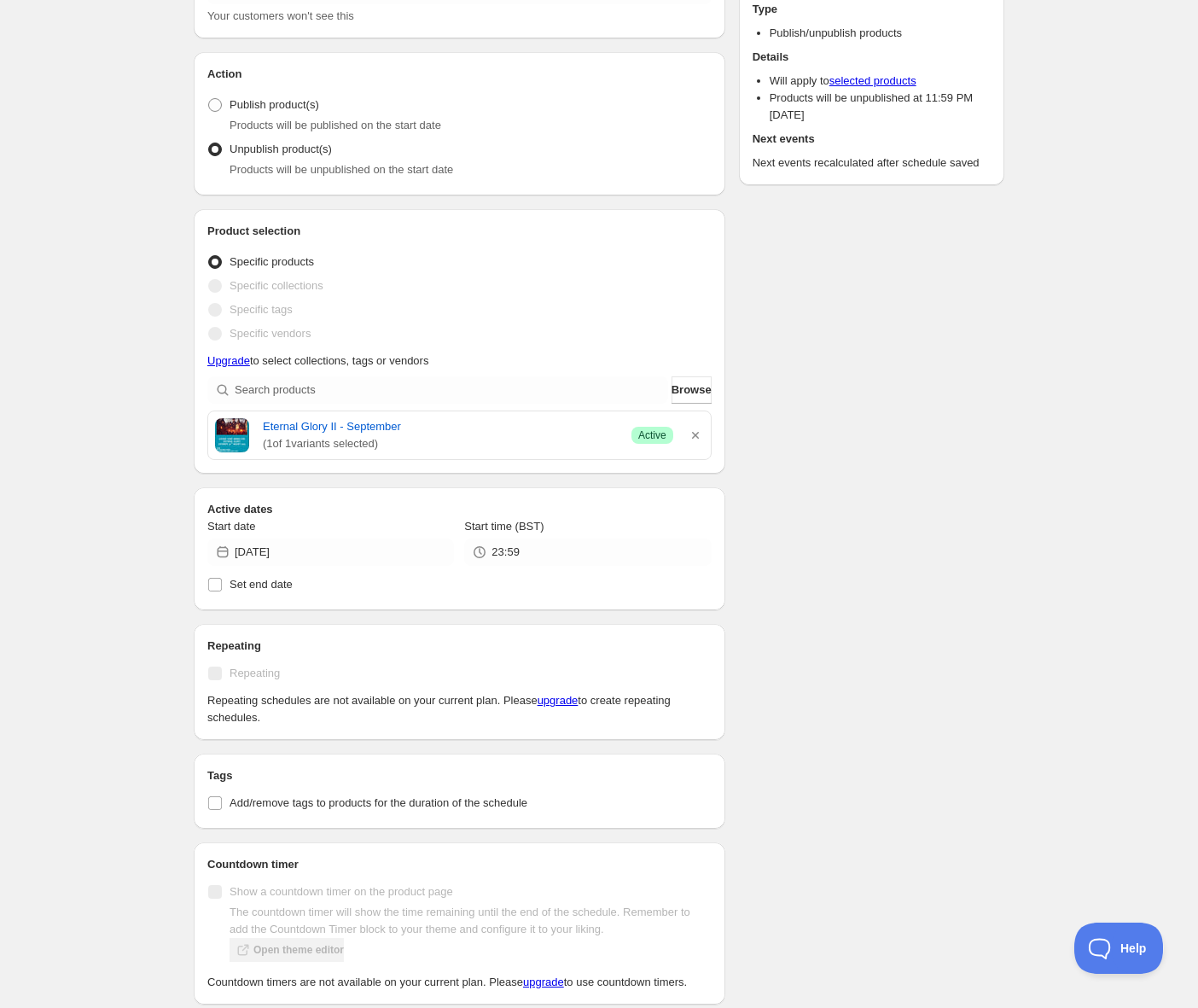
click at [863, 680] on div "Schedule name Eternal Glory II Your customers won't see this Action Action Publ…" at bounding box center [592, 629] width 824 height 1408
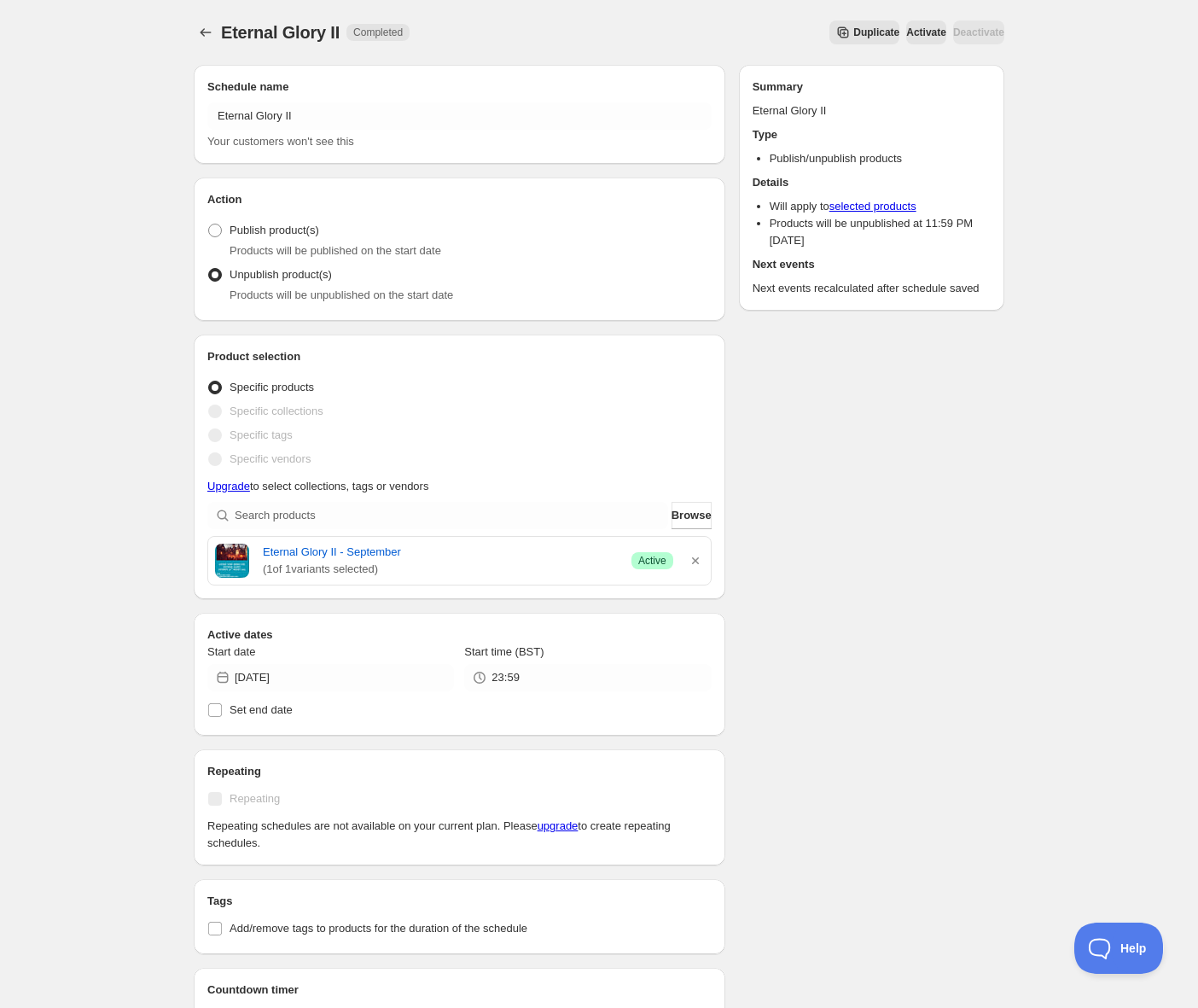
scroll to position [501, 0]
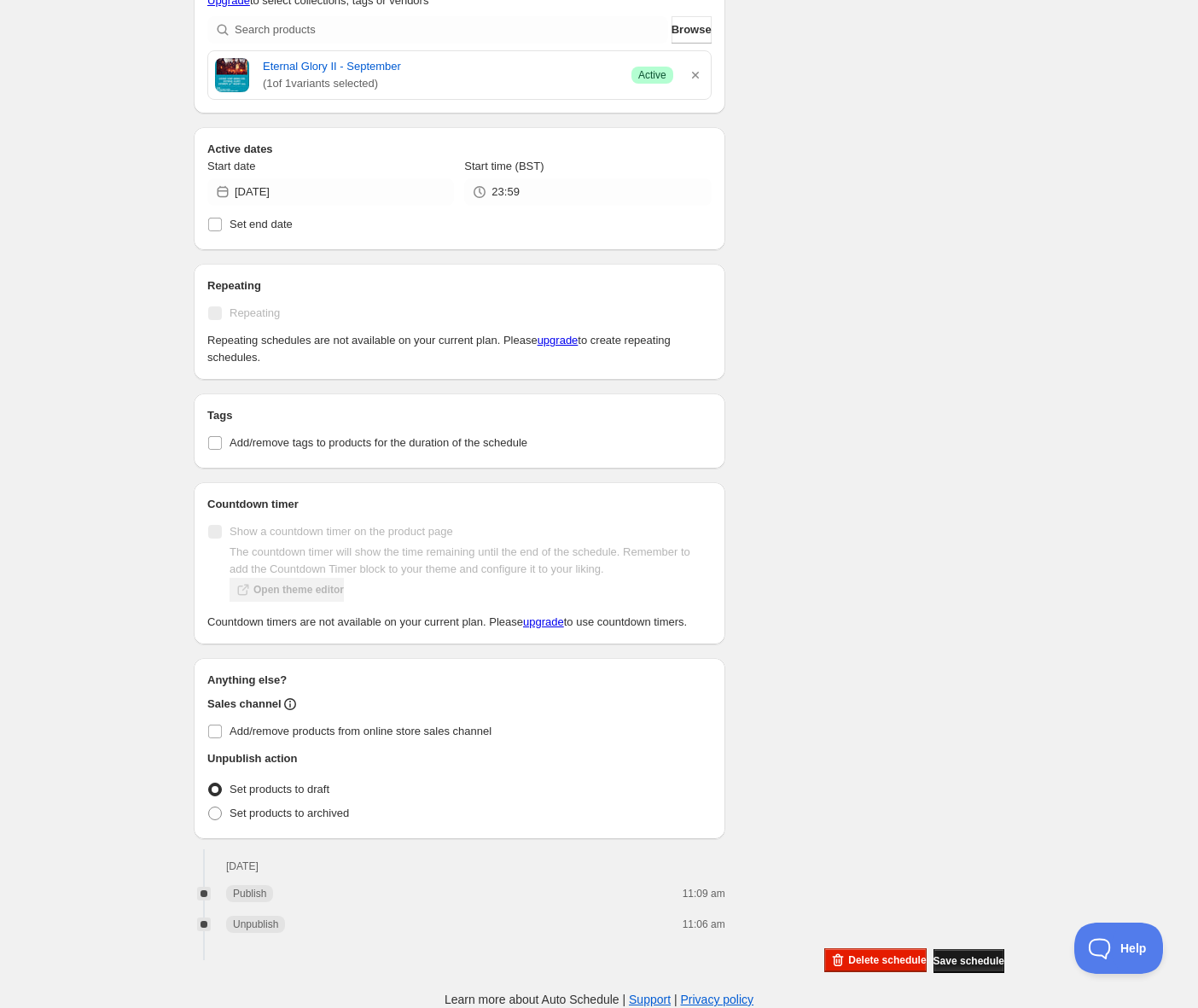
click at [944, 957] on span "Save schedule" at bounding box center [969, 961] width 71 height 14
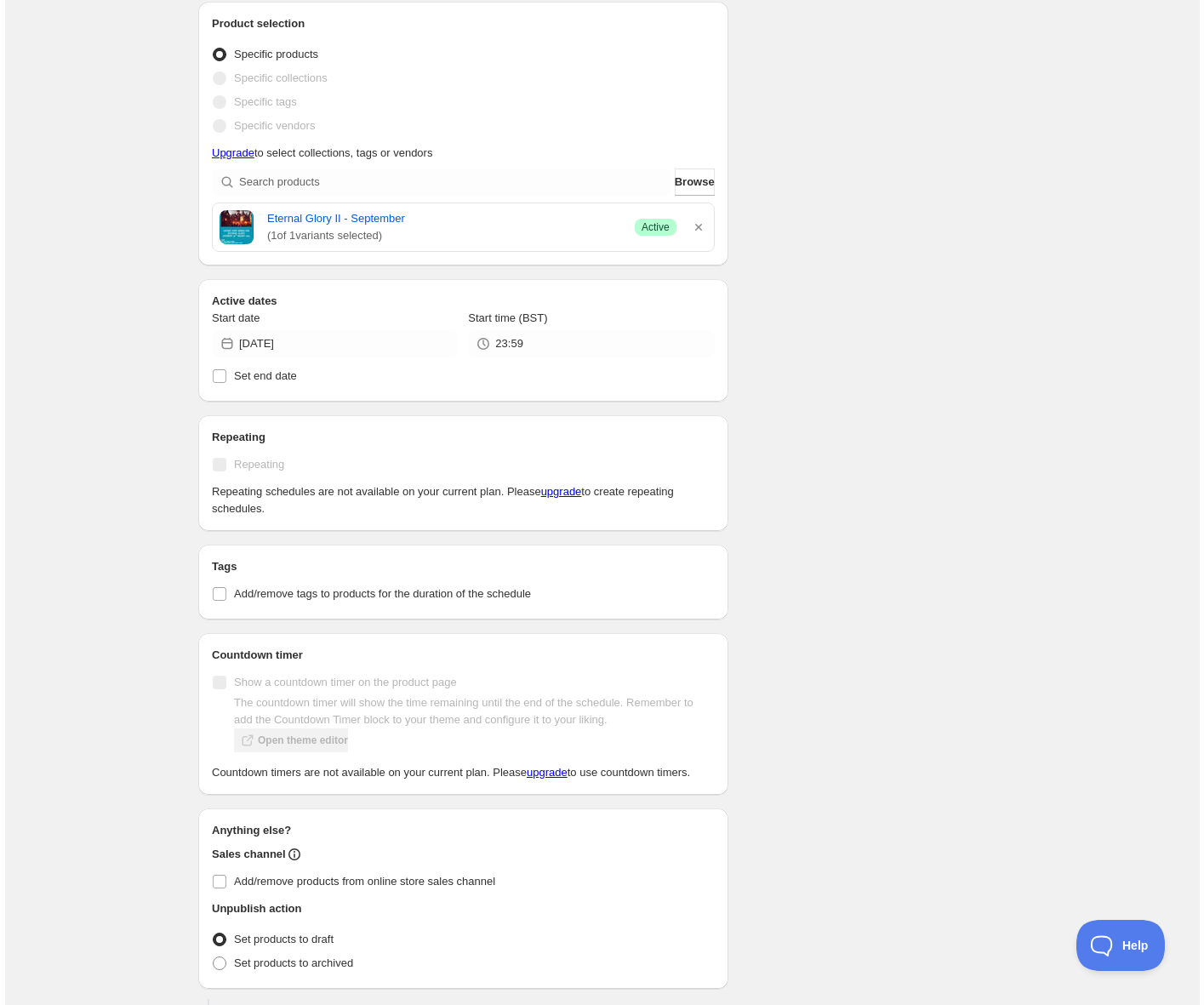
scroll to position [0, 0]
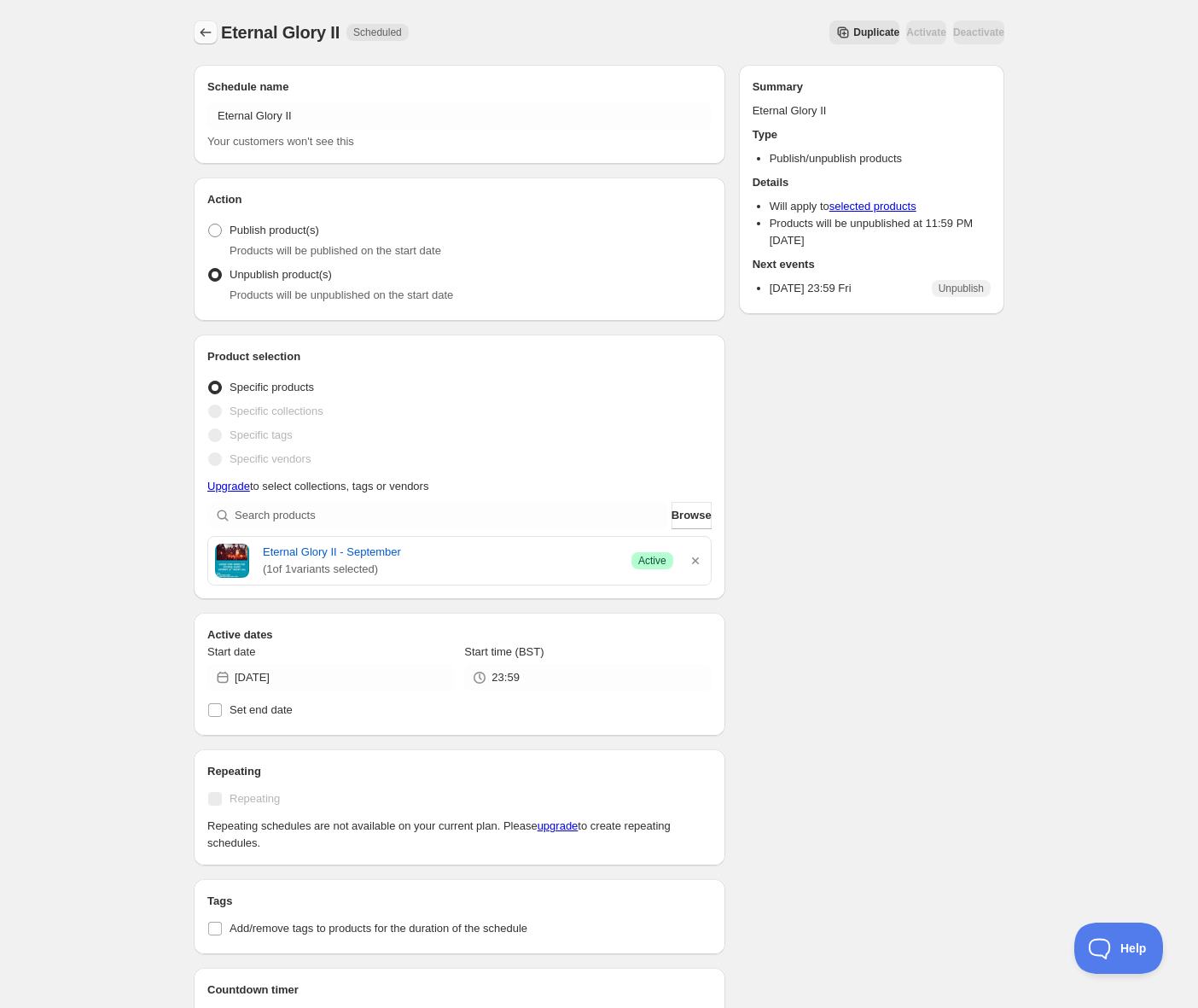
click at [205, 30] on icon "Schedules" at bounding box center [205, 33] width 17 height 17
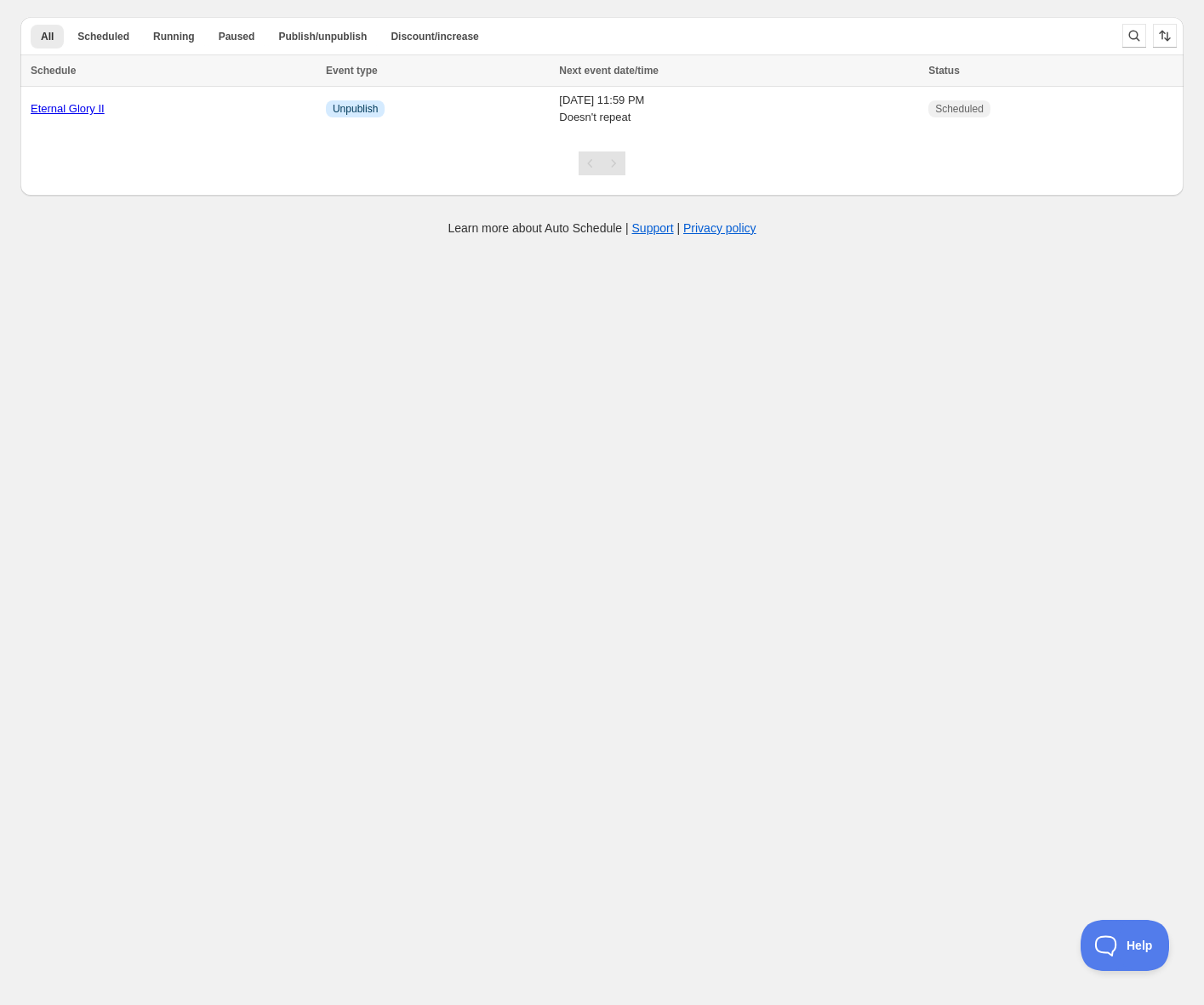
click at [473, 407] on body "Create schedule Help & support Cancel Discount prices Schedule a discount, sale…" at bounding box center [602, 502] width 1204 height 1005
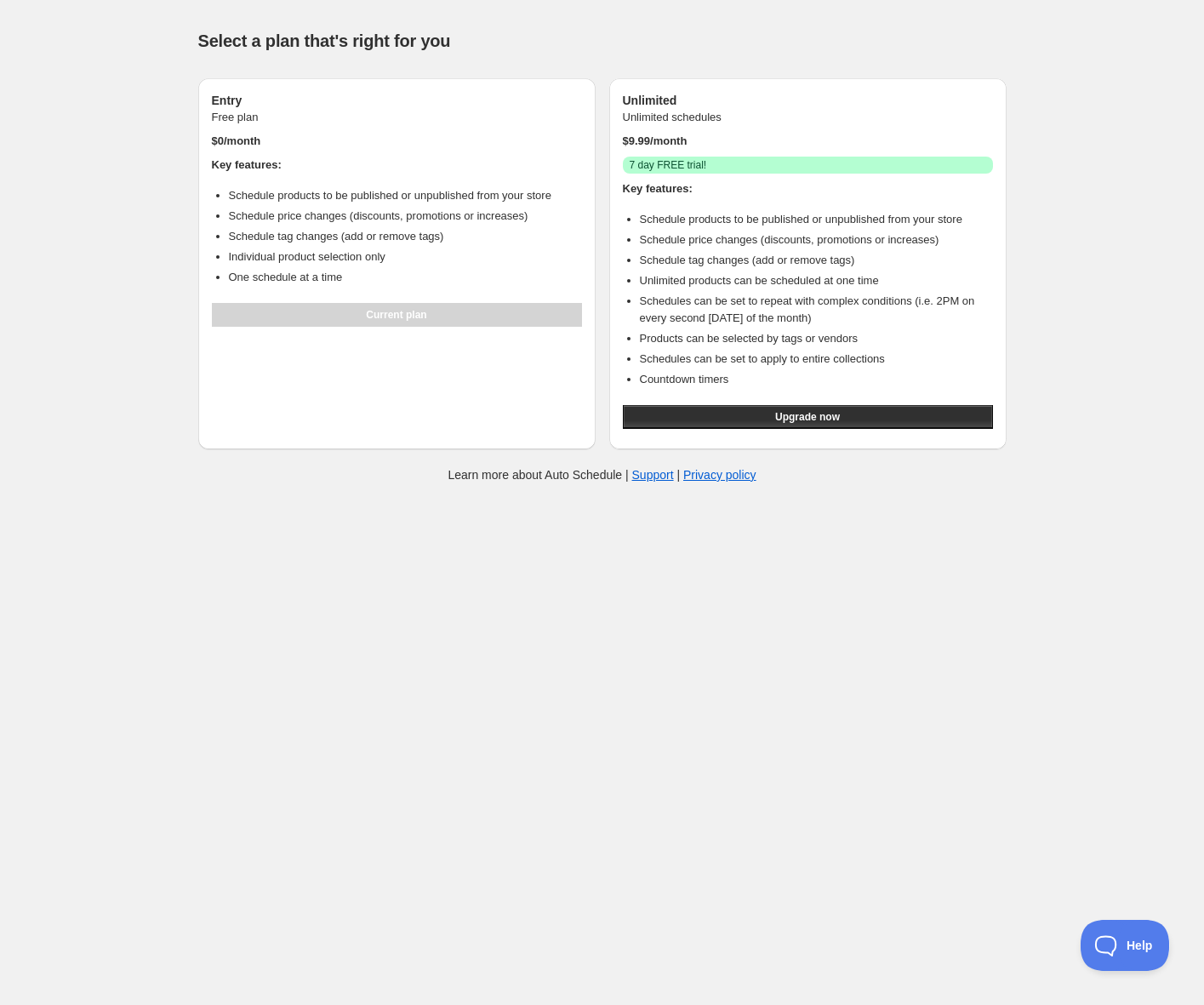
click at [727, 760] on body "Help & support Select a plan that's right for you Entry Free plan $ 0 /month Ke…" at bounding box center [602, 502] width 1204 height 1005
click at [695, 740] on body "Help & support Select a plan that's right for you Entry Free plan $ 0 /month Ke…" at bounding box center [602, 502] width 1204 height 1005
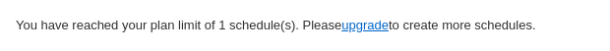
click at [385, 30] on span "upgrade" at bounding box center [365, 25] width 47 height 15
